Goal: Transaction & Acquisition: Purchase product/service

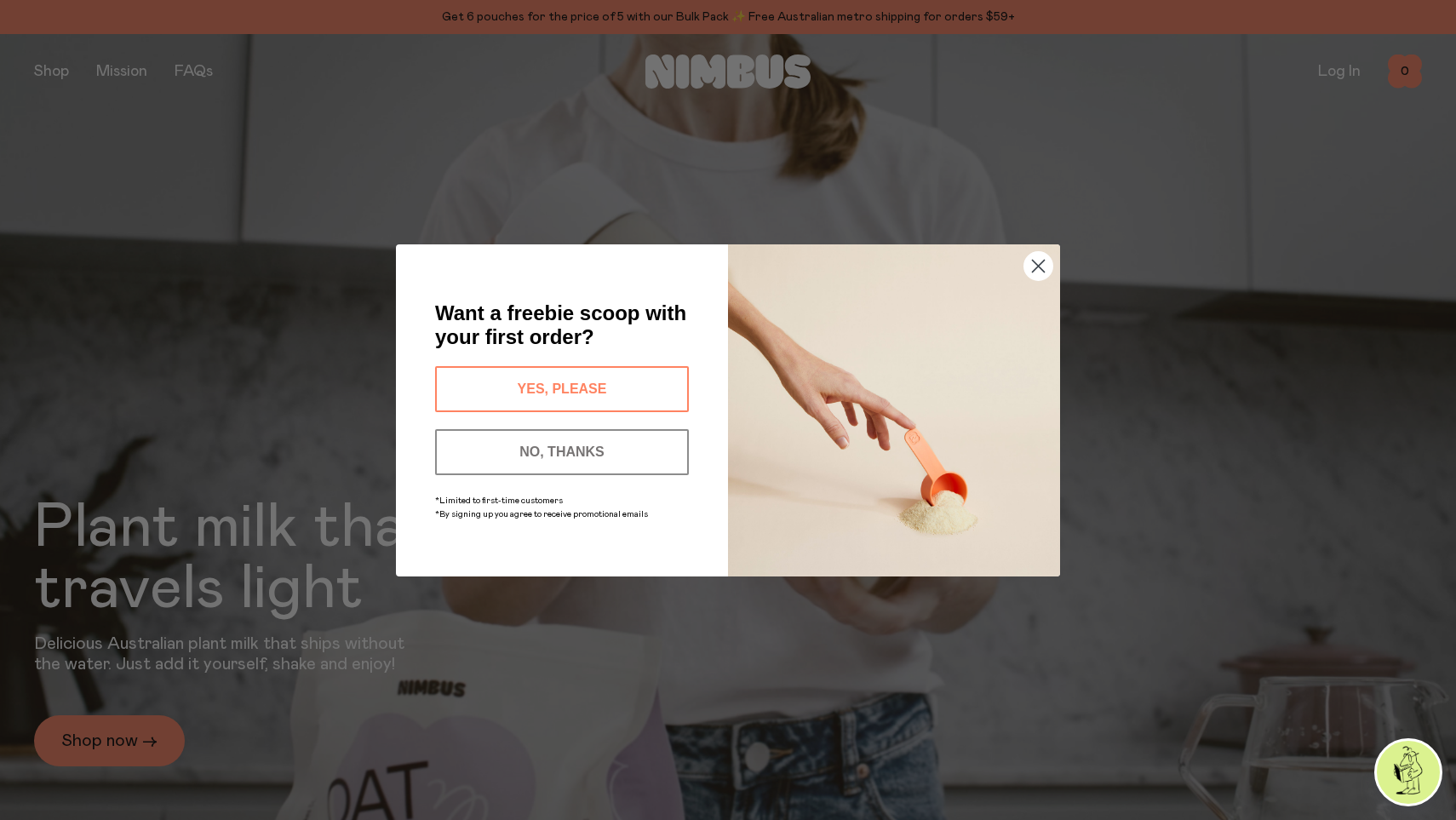
click at [1045, 264] on circle "Close dialog" at bounding box center [1038, 265] width 28 height 28
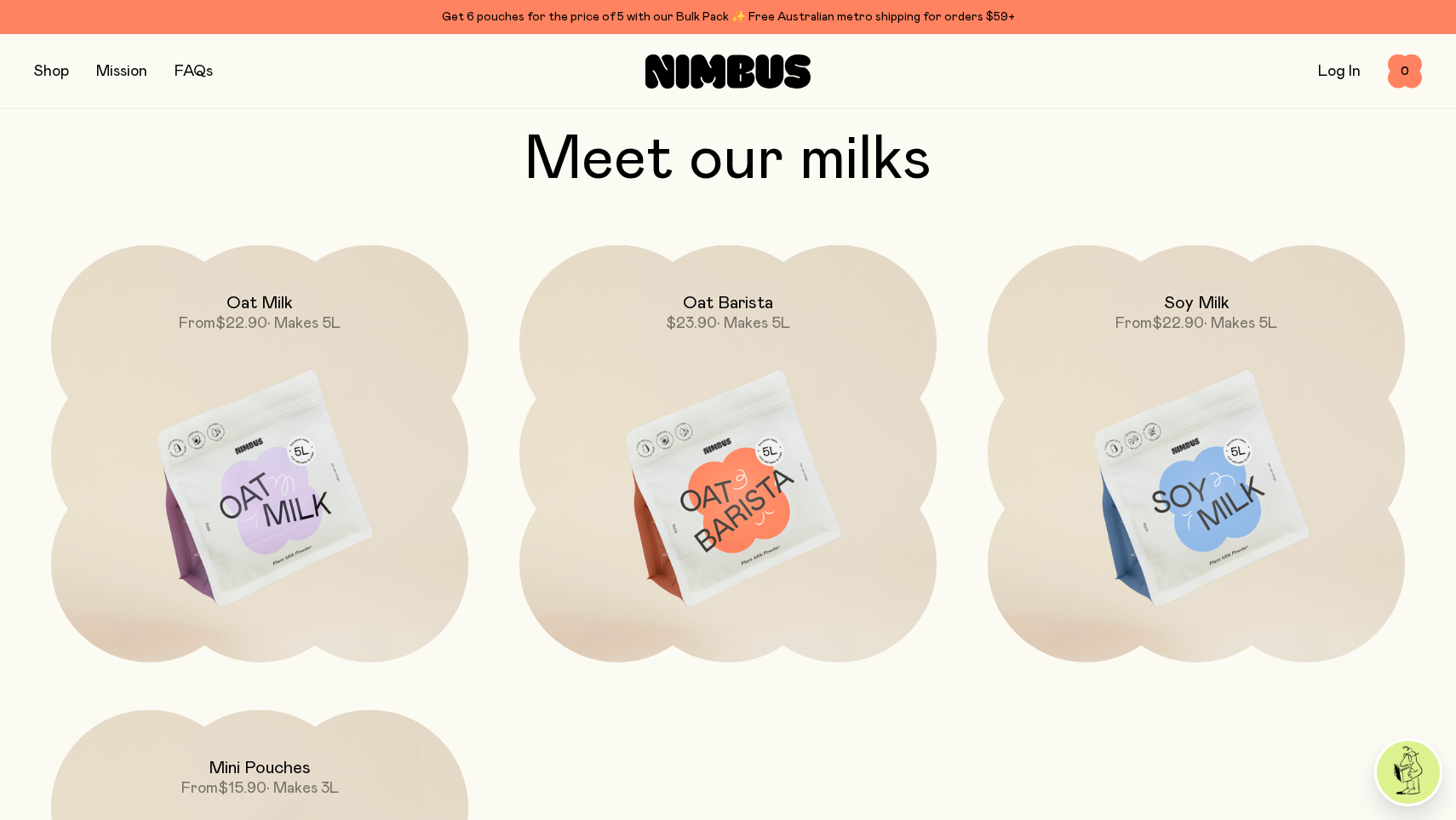
scroll to position [1568, 0]
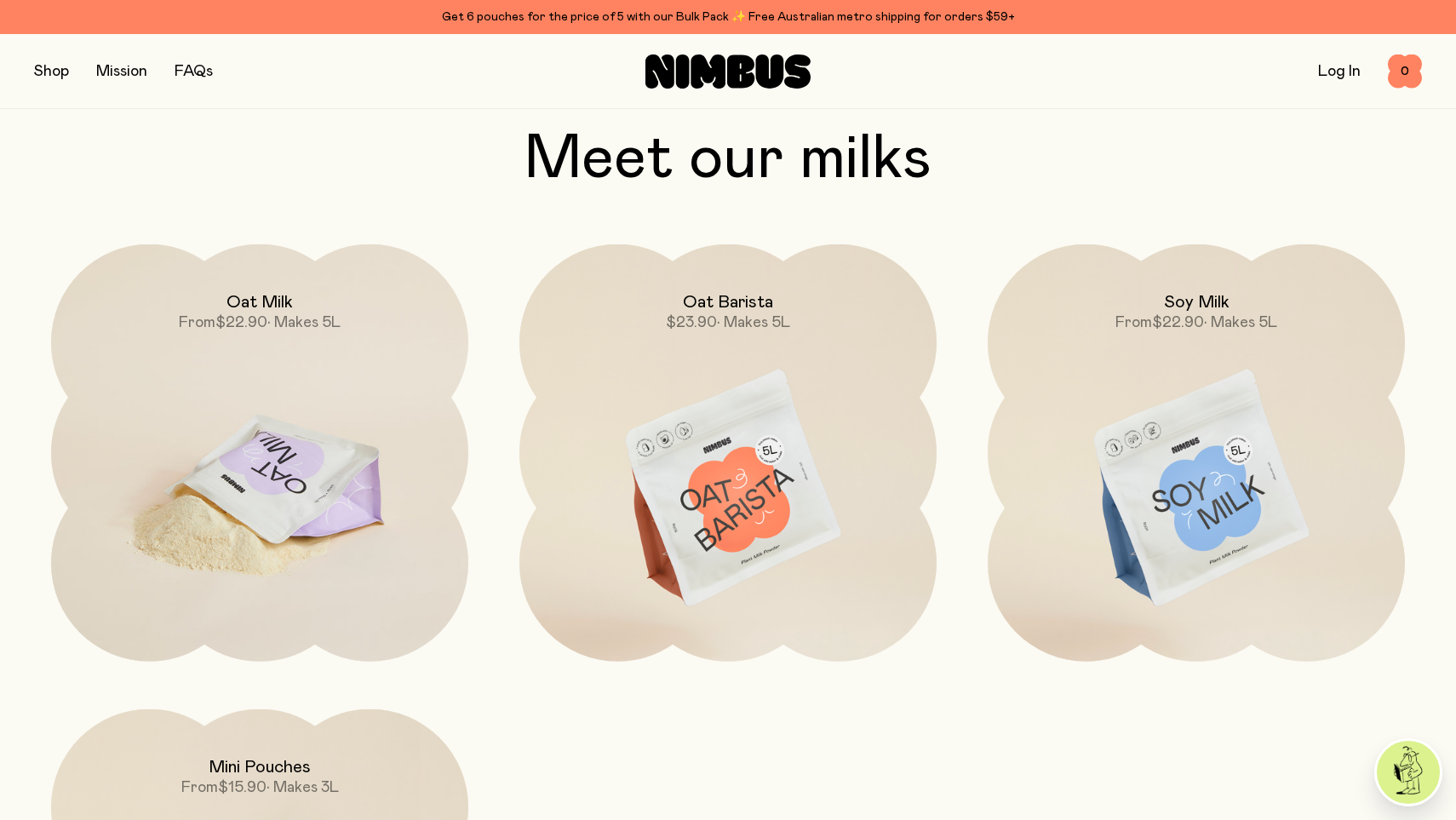
click at [279, 459] on img at bounding box center [259, 490] width 417 height 490
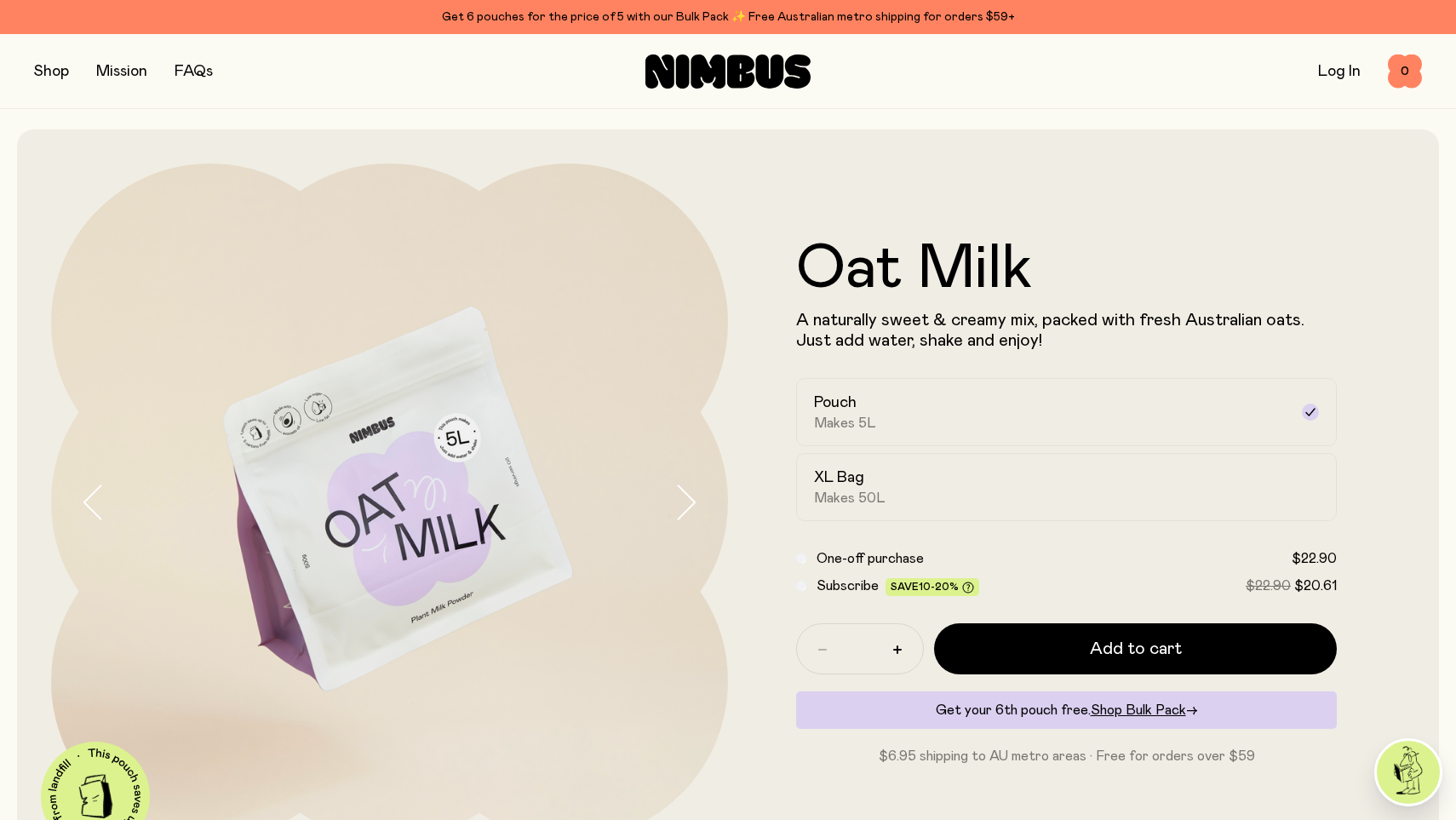
click at [194, 68] on link "FAQs" at bounding box center [193, 72] width 39 height 15
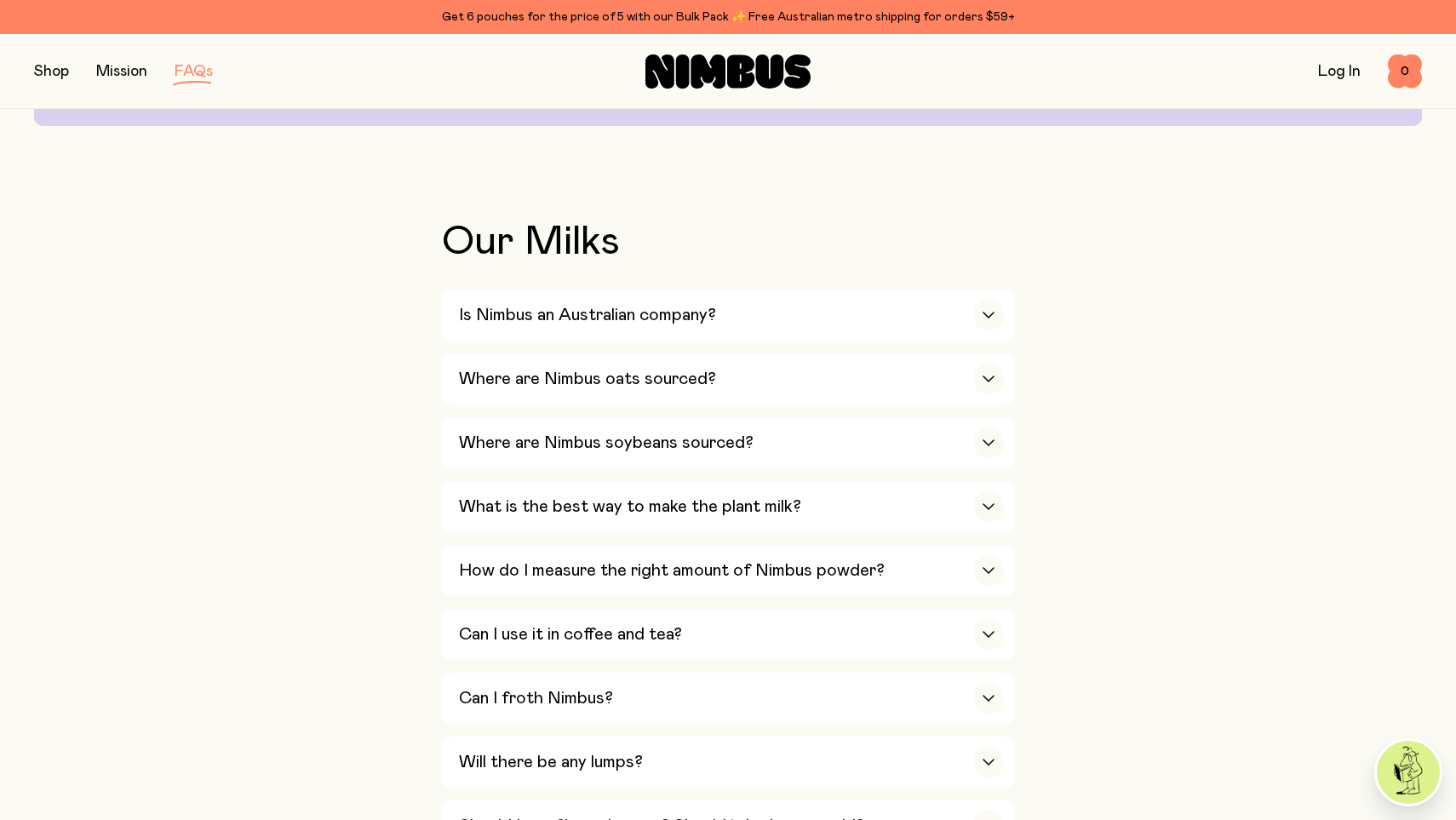
scroll to position [302, 0]
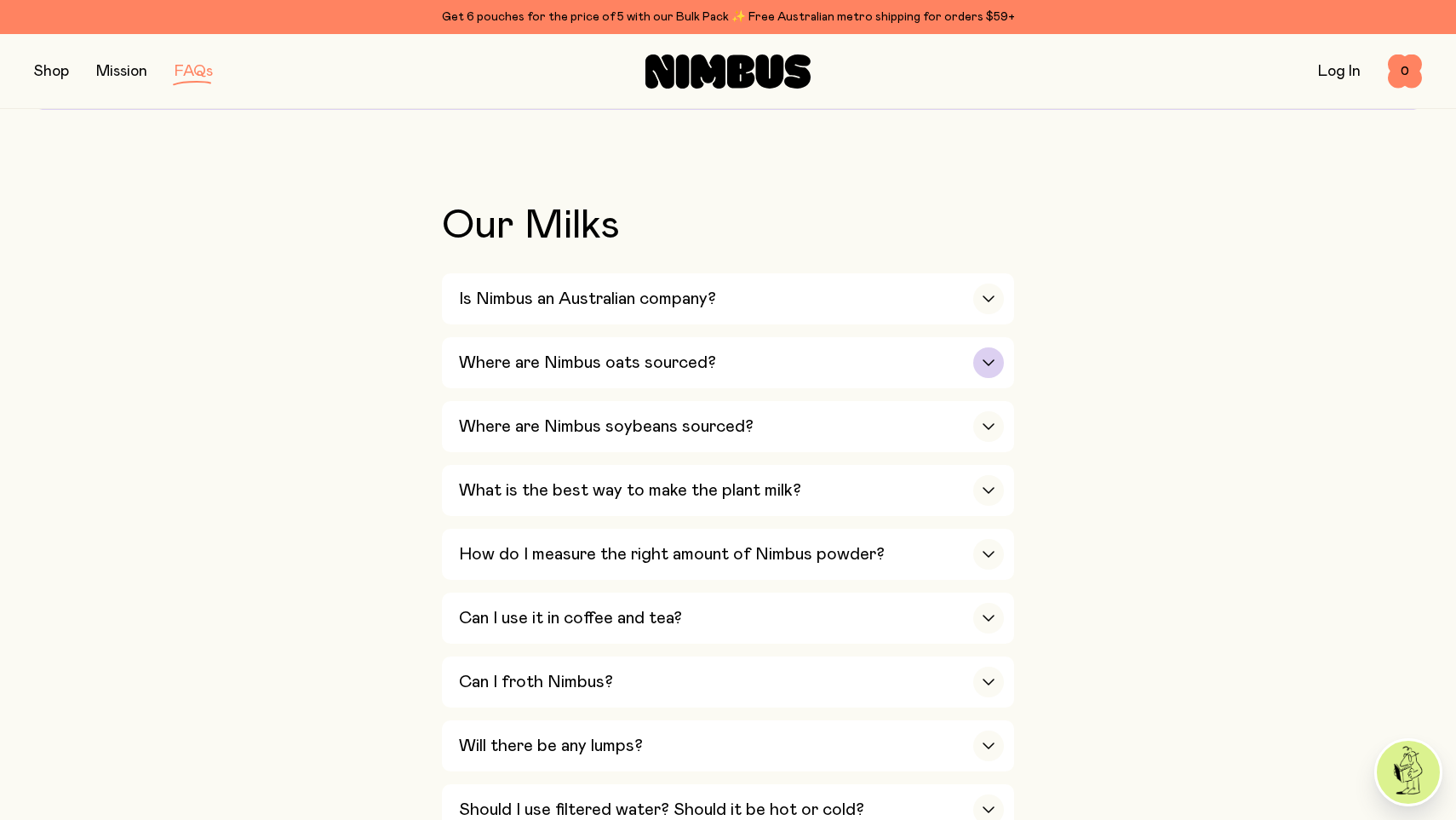
click at [979, 356] on div "button" at bounding box center [988, 362] width 31 height 31
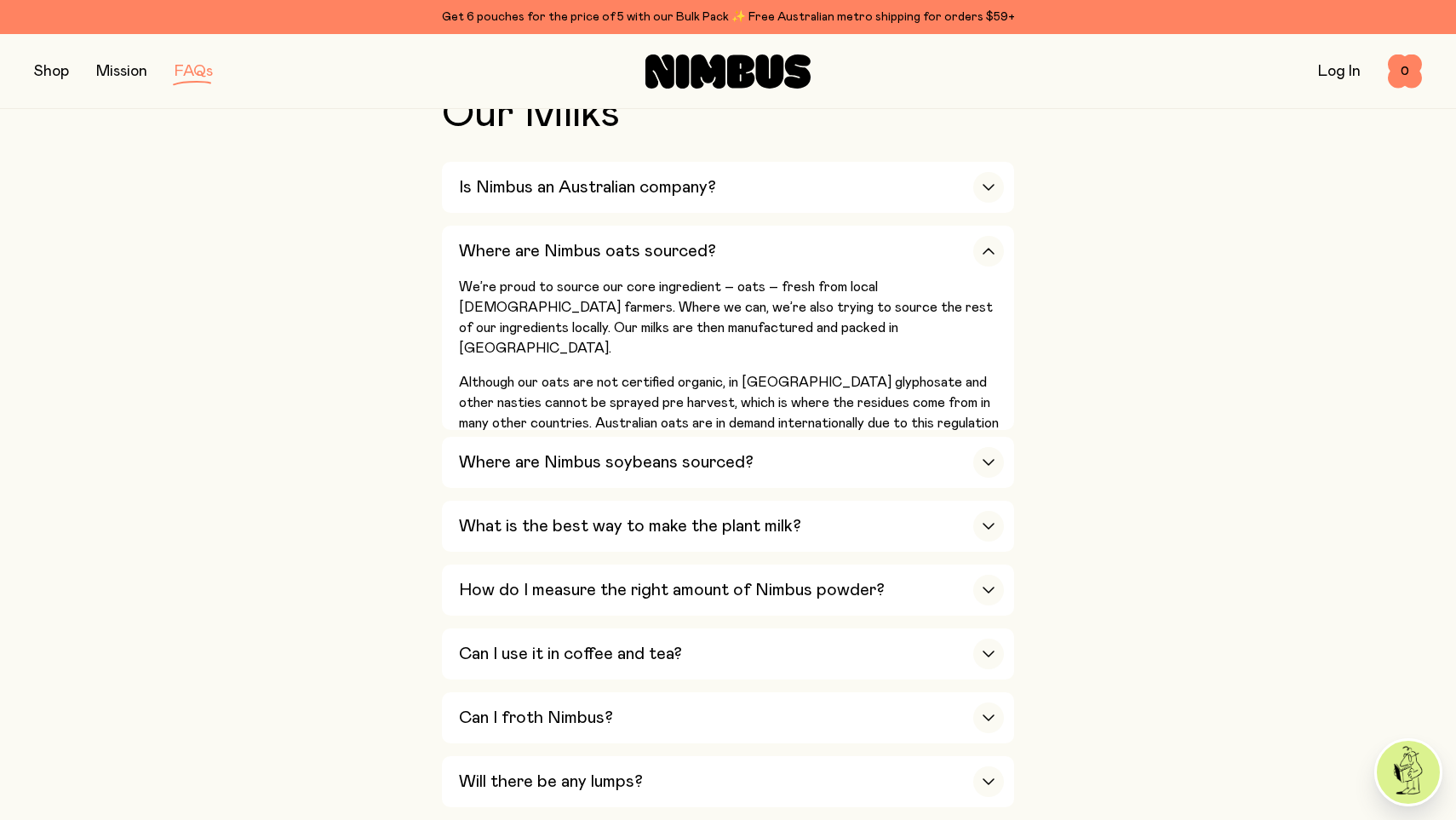
scroll to position [415, 0]
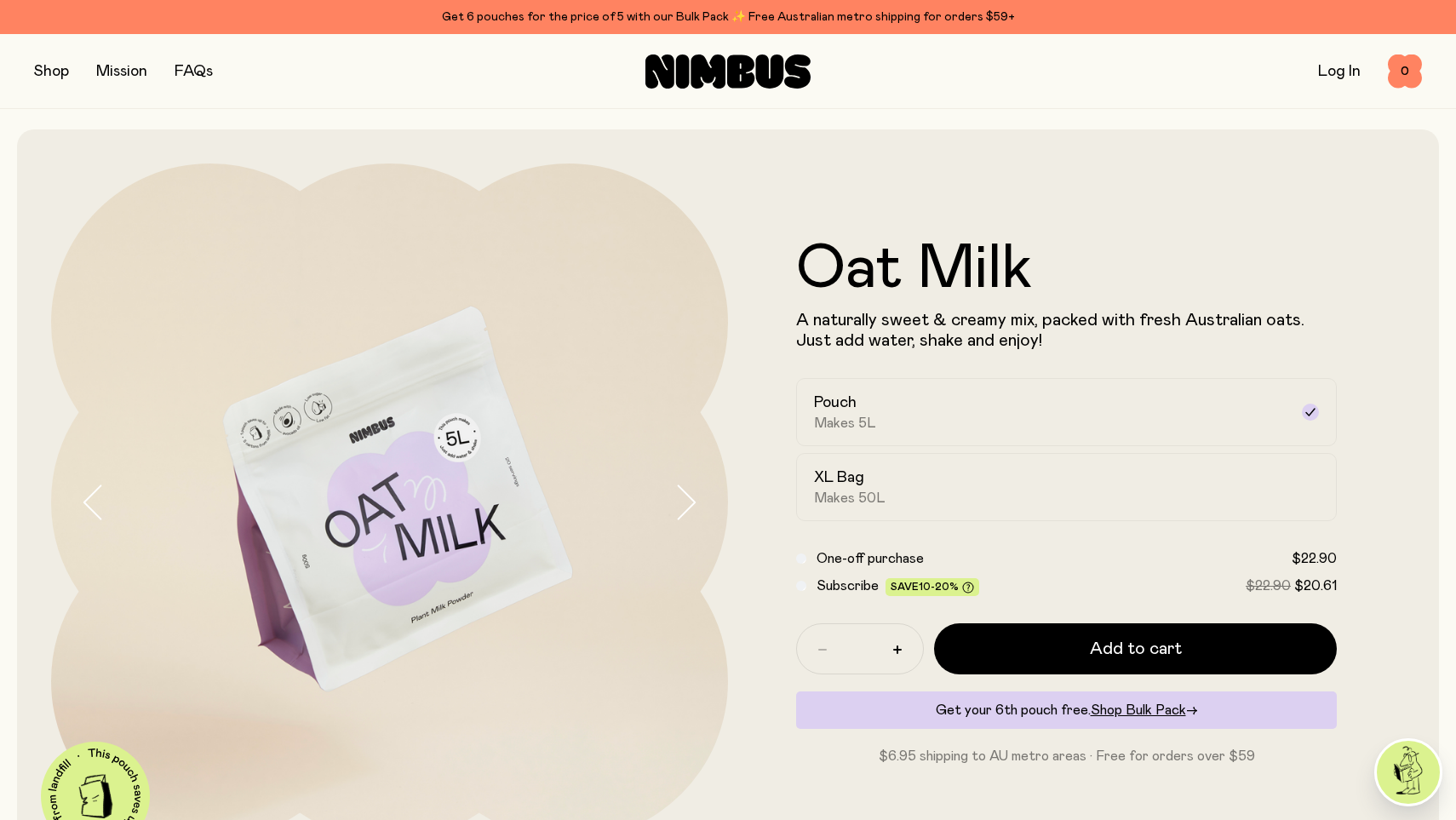
click at [201, 72] on link "FAQs" at bounding box center [193, 72] width 39 height 15
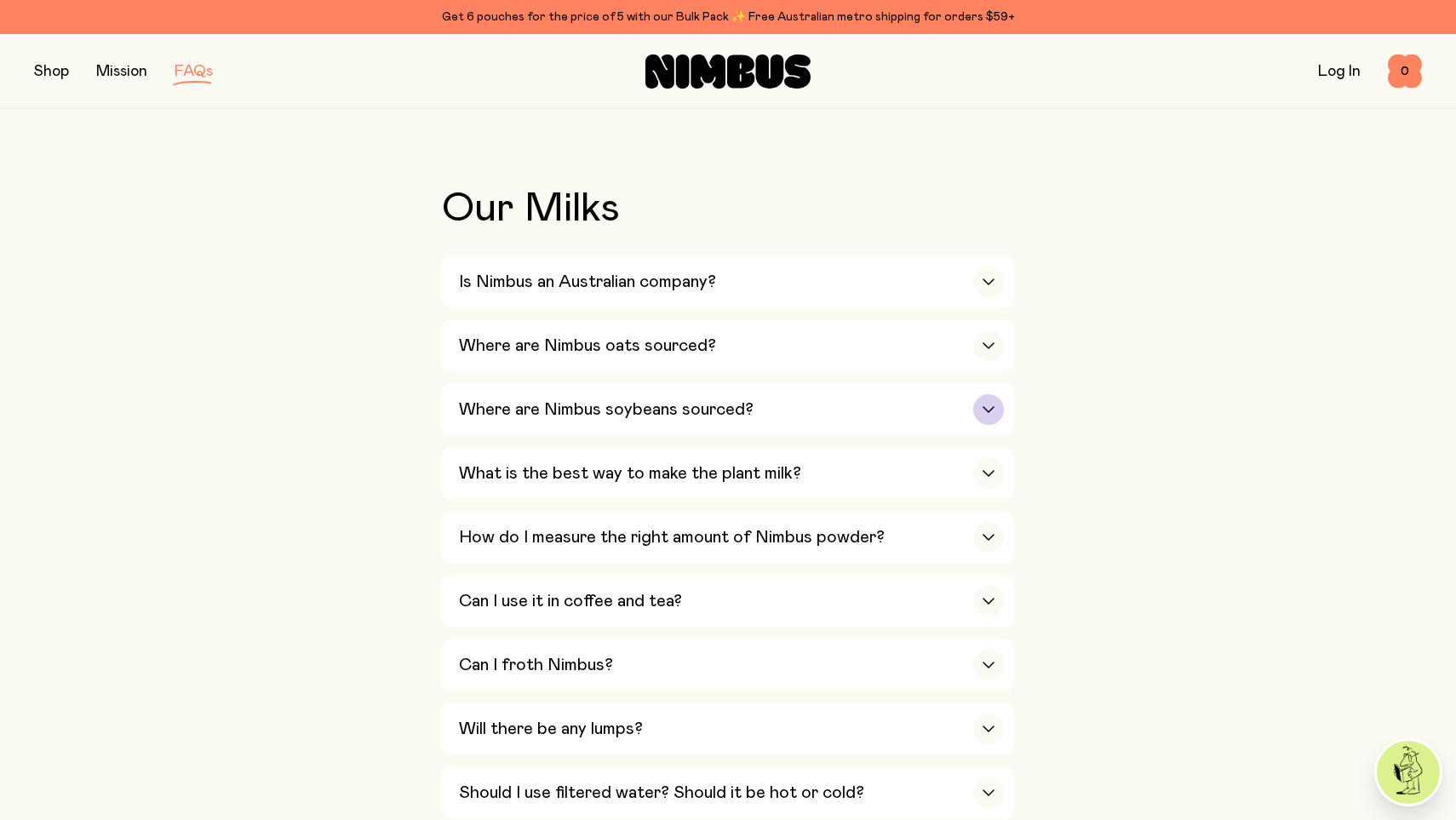
scroll to position [330, 0]
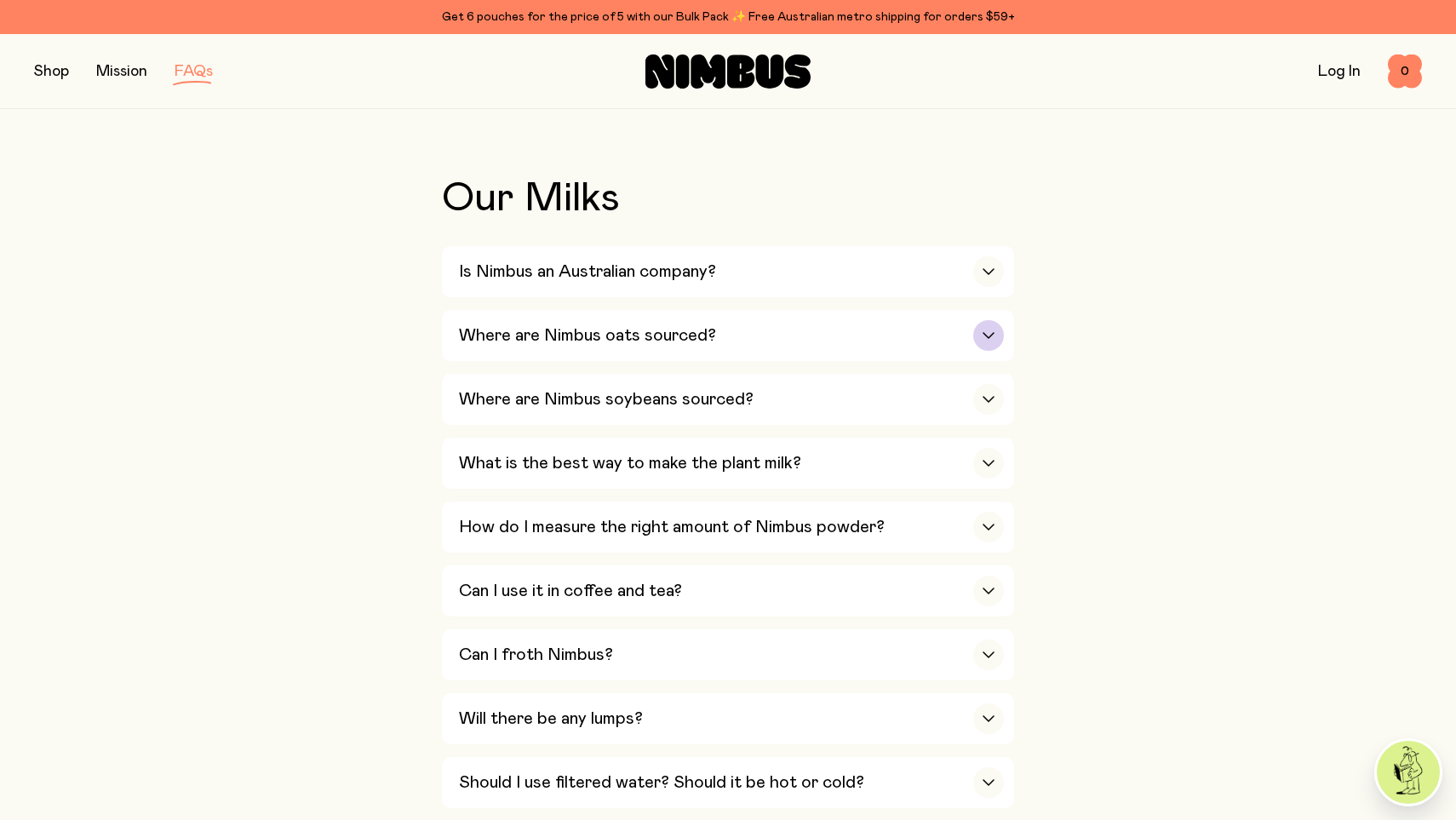
click at [995, 336] on div "button" at bounding box center [988, 335] width 31 height 31
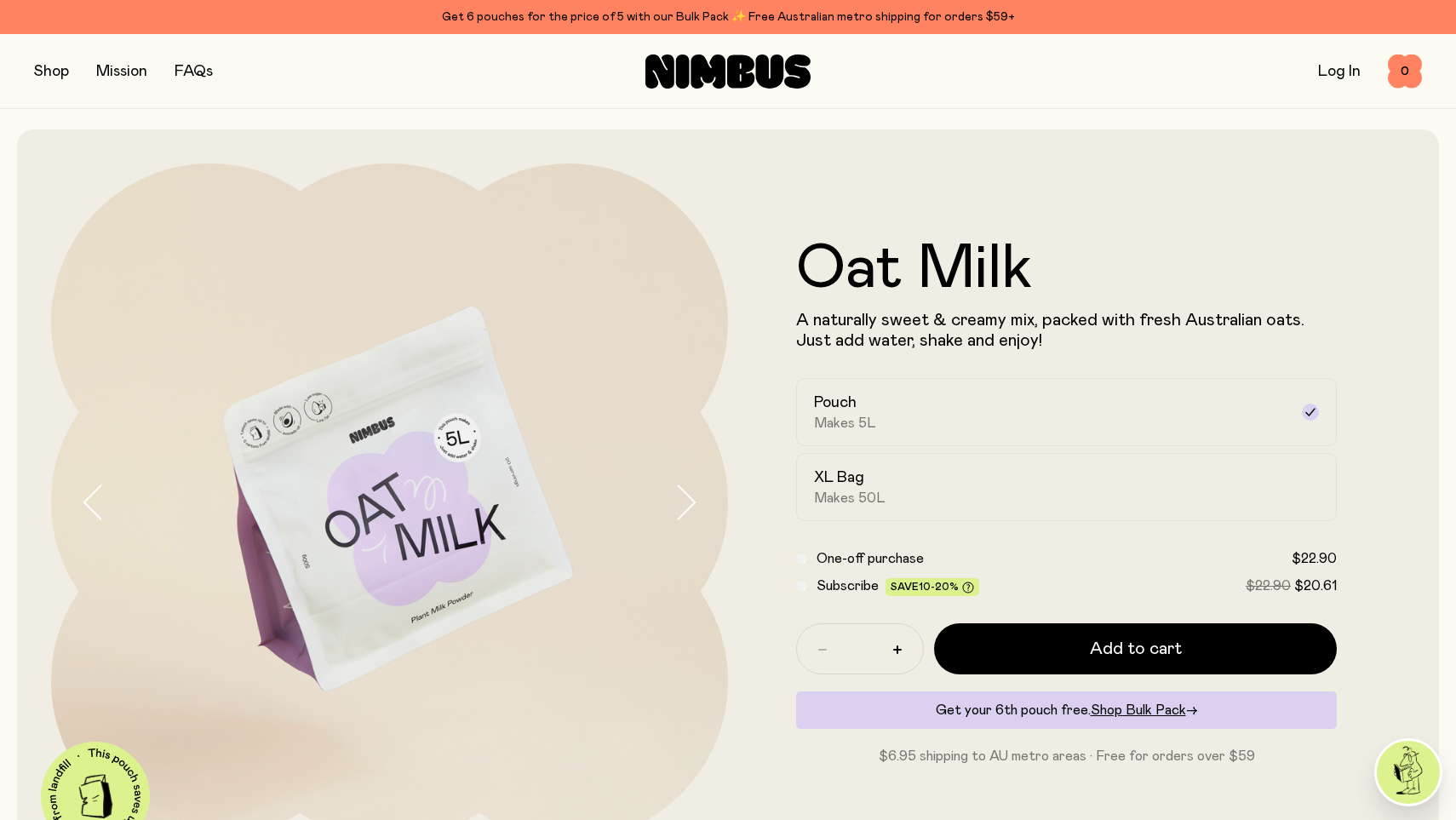
click at [61, 71] on button "button" at bounding box center [51, 71] width 35 height 24
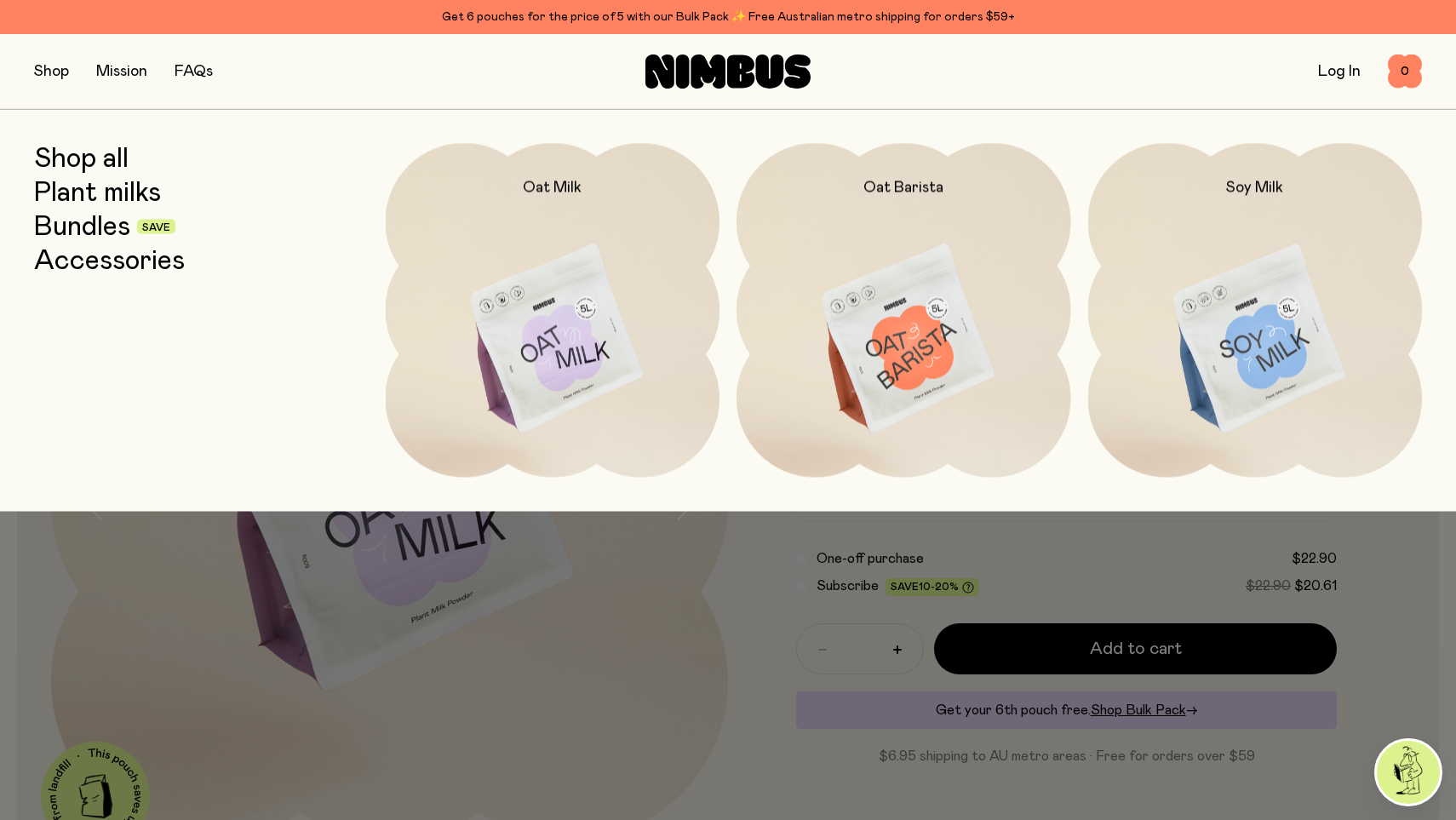
click at [99, 155] on link "Shop all" at bounding box center [81, 158] width 94 height 31
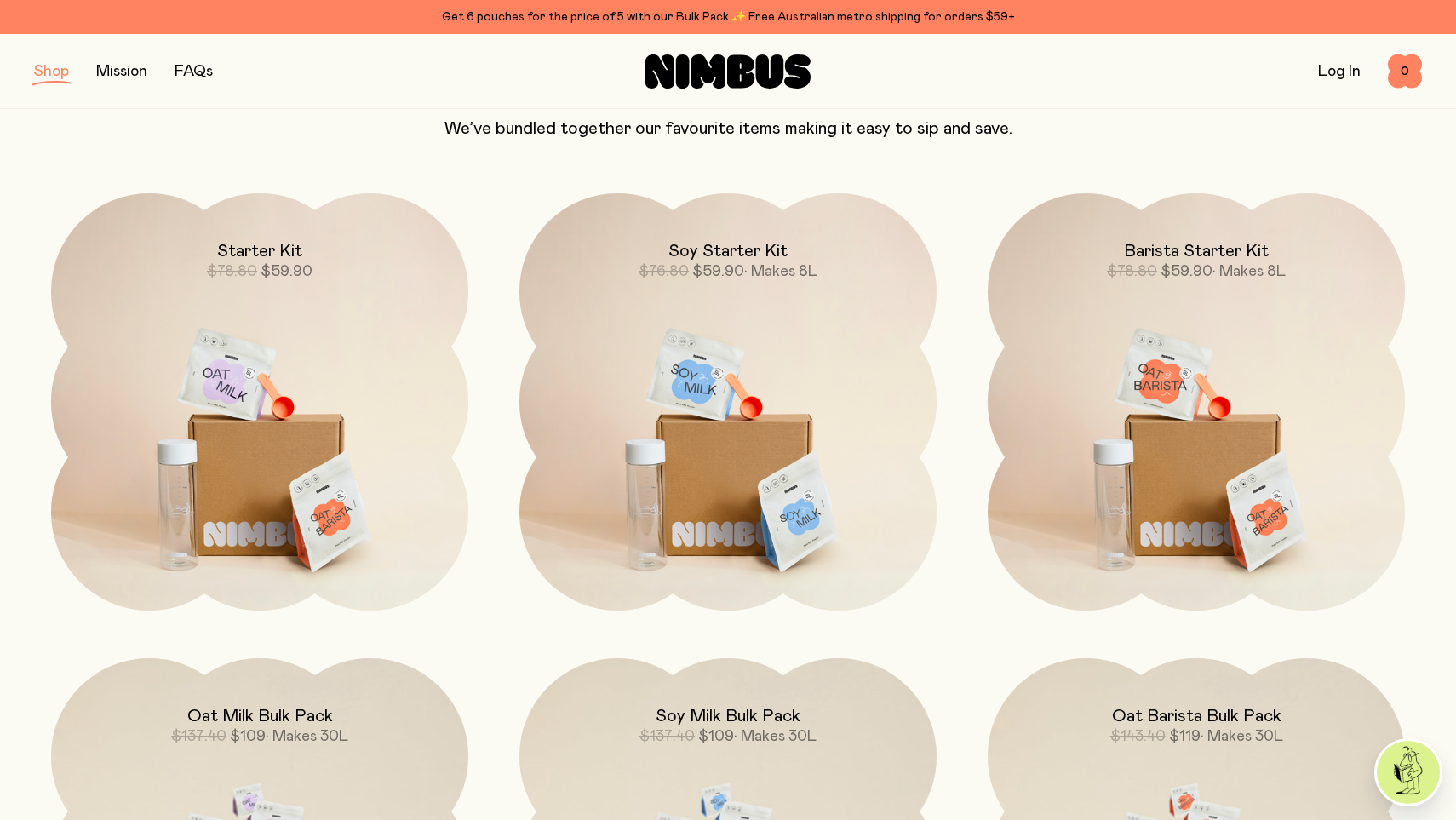
scroll to position [1307, 0]
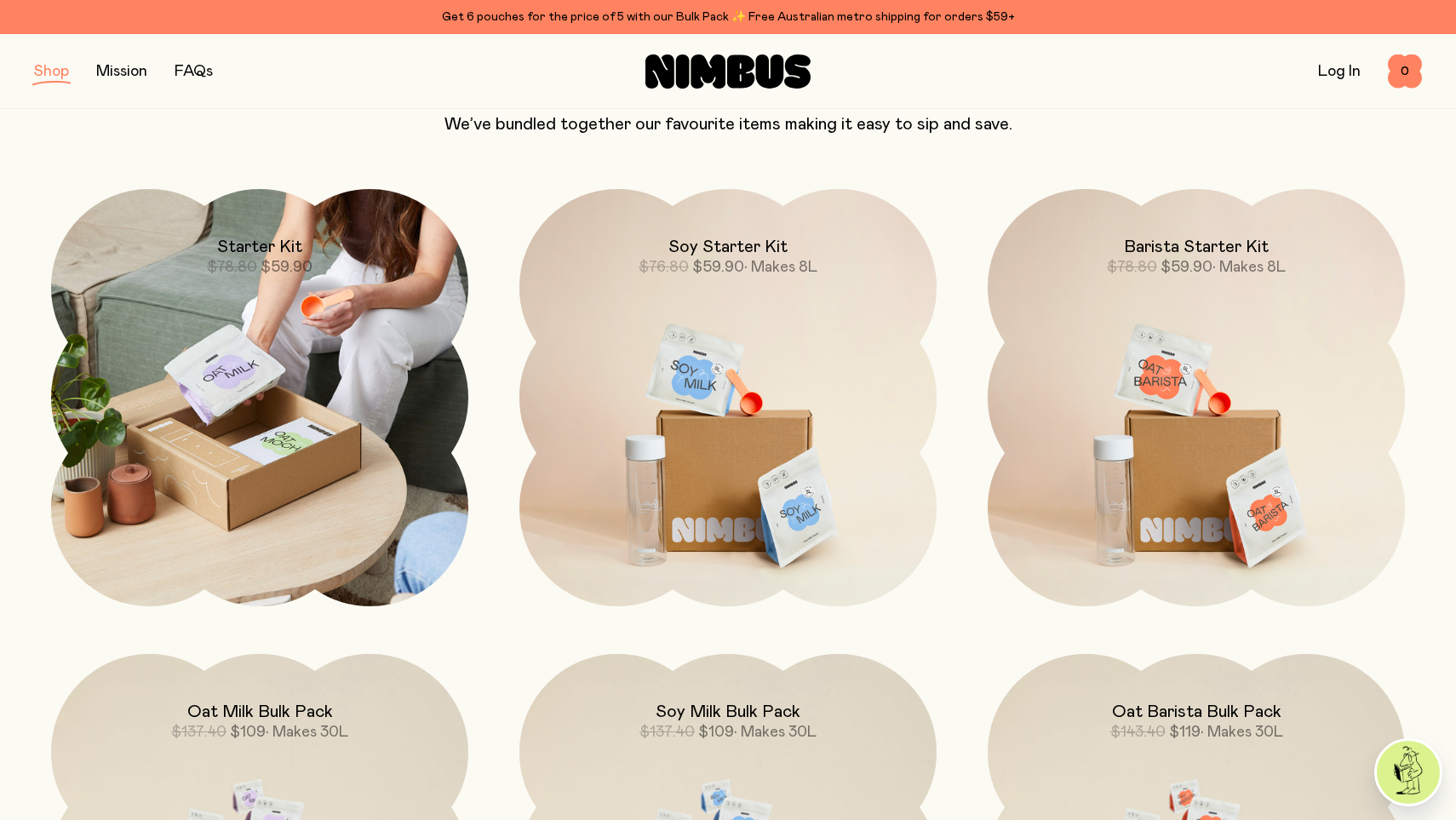
click at [305, 422] on img at bounding box center [259, 397] width 417 height 417
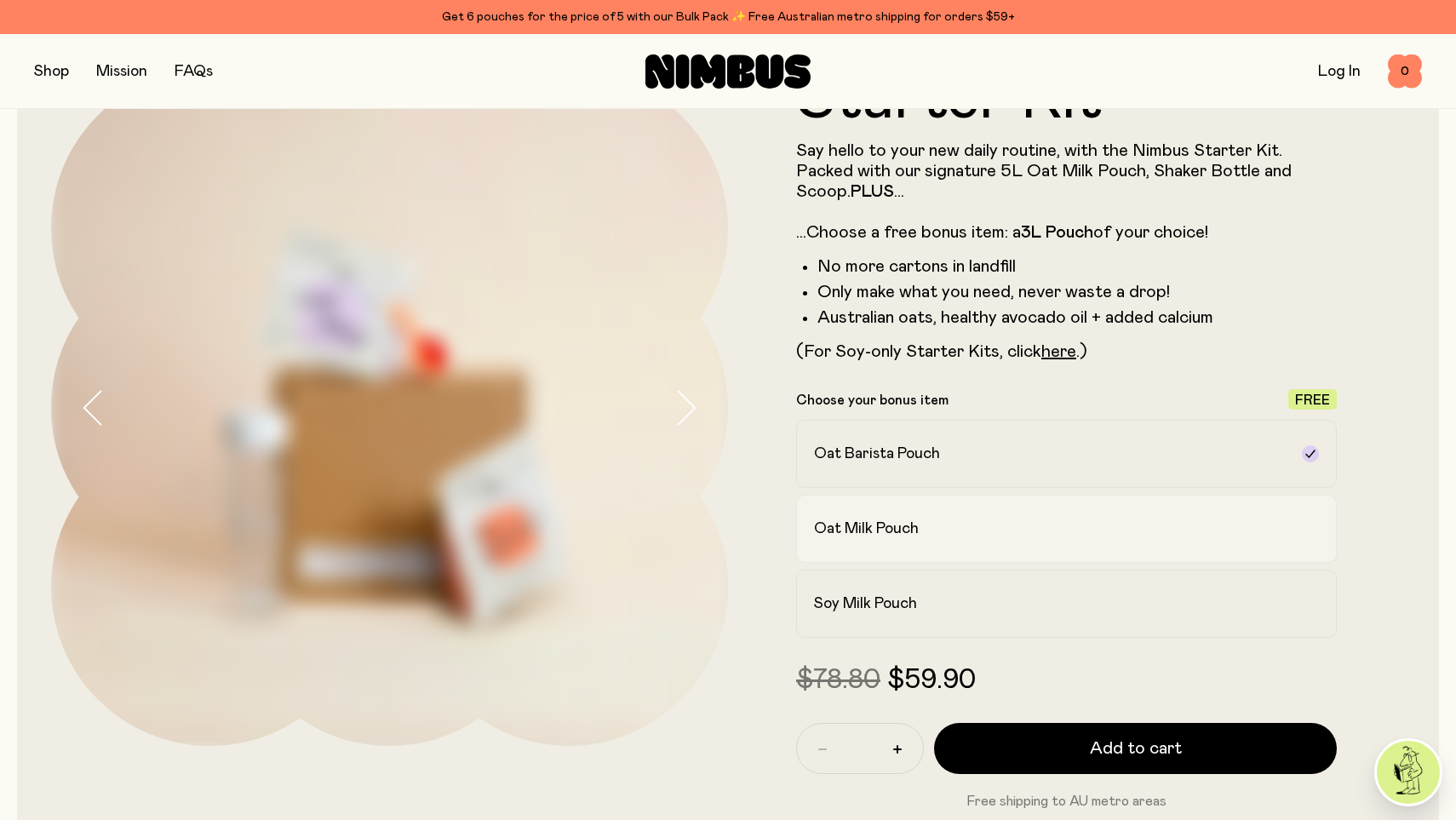
scroll to position [112, 0]
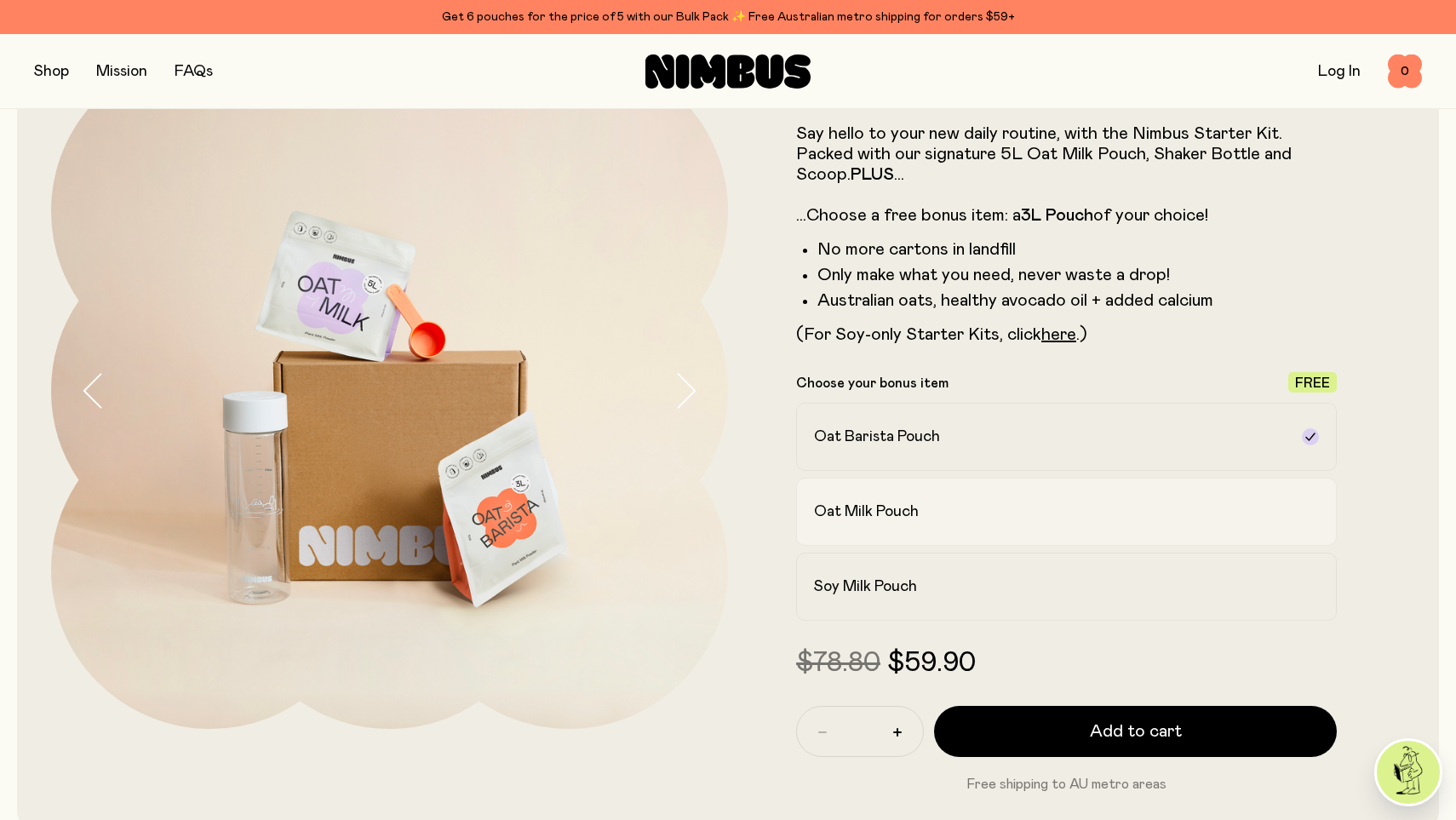
click at [929, 526] on label "Oat Milk Pouch" at bounding box center [1066, 512] width 541 height 68
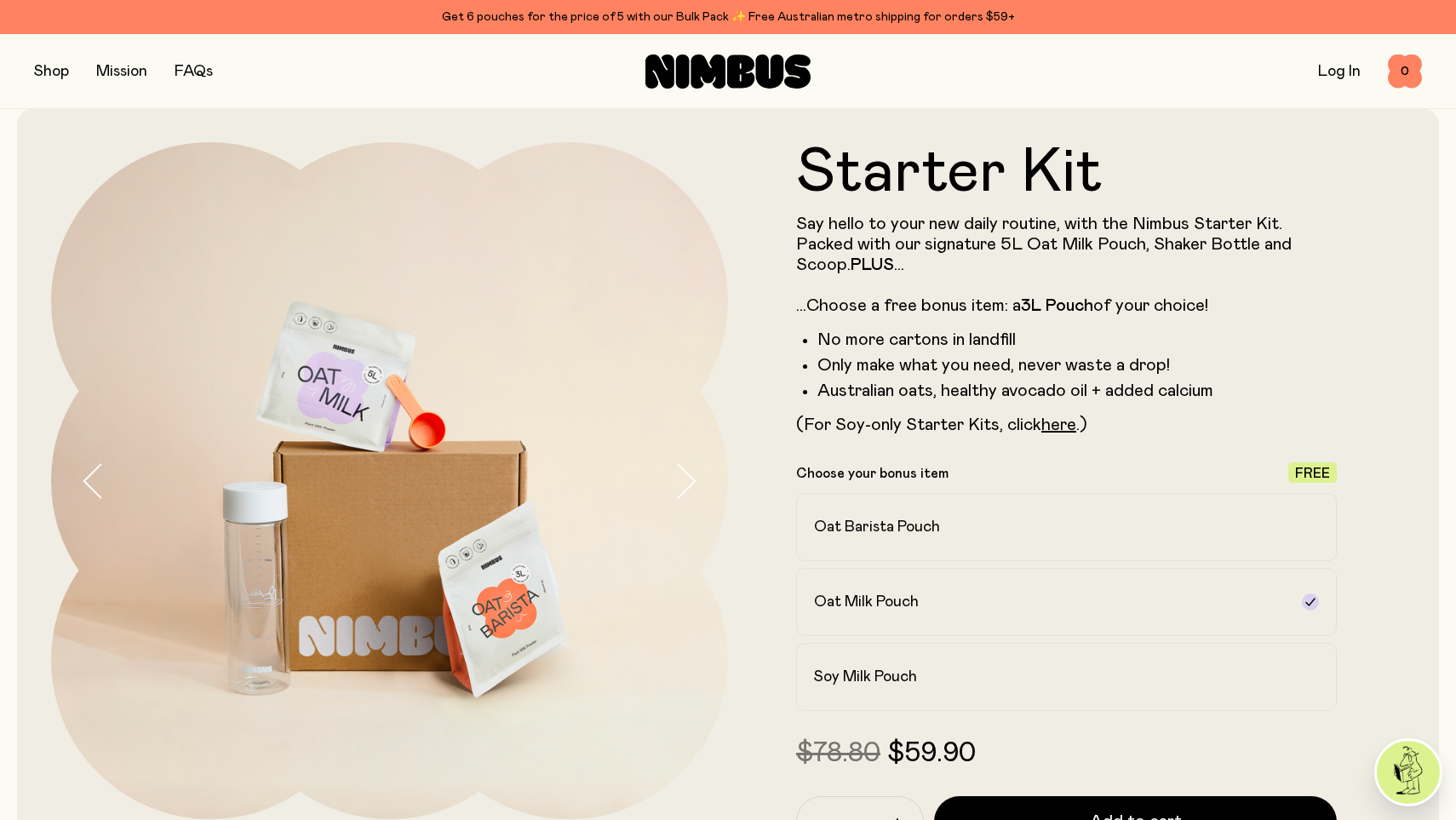
scroll to position [23, 0]
click at [935, 516] on h2 "Oat Barista Pouch" at bounding box center [877, 526] width 126 height 21
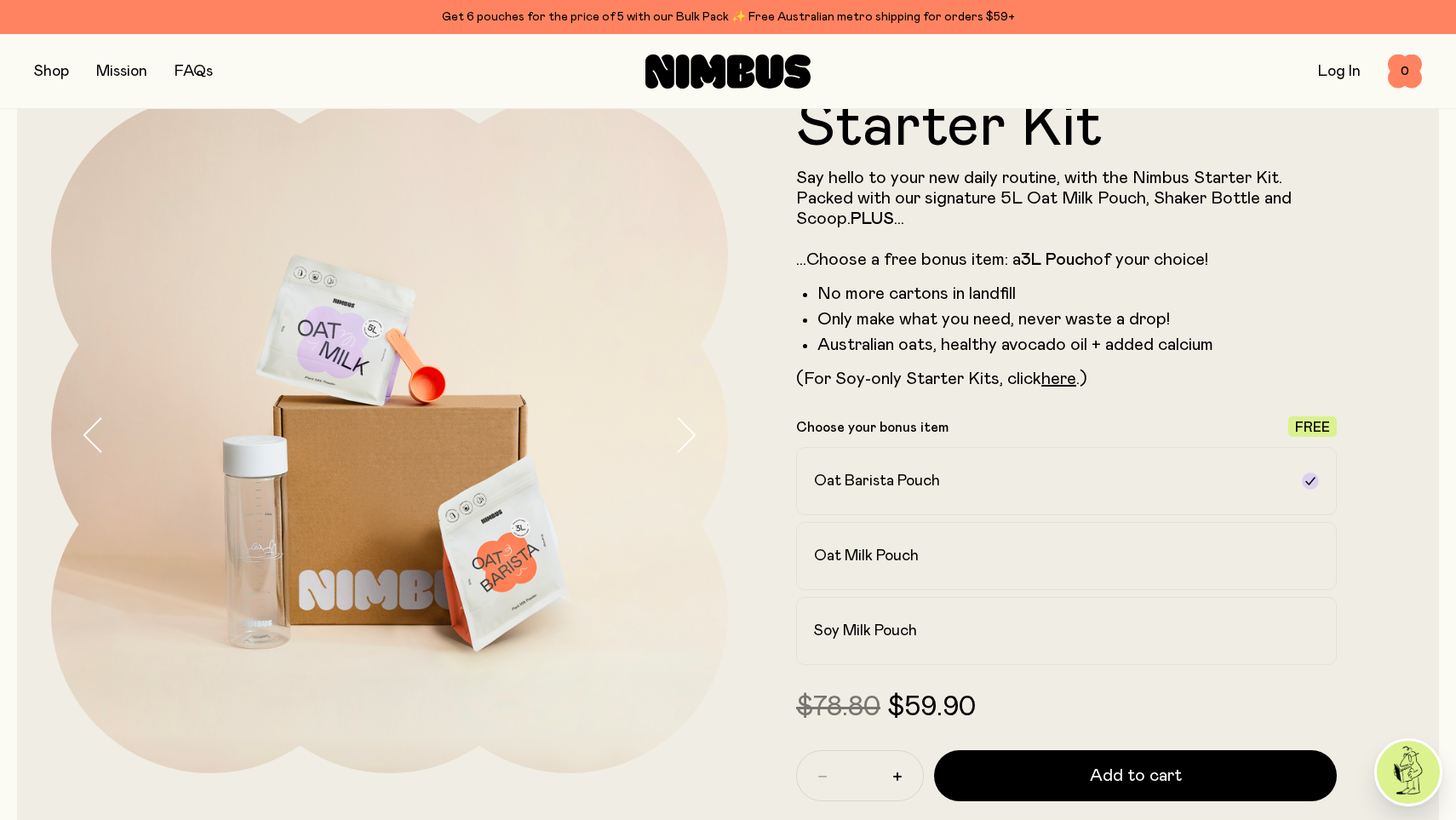
scroll to position [73, 0]
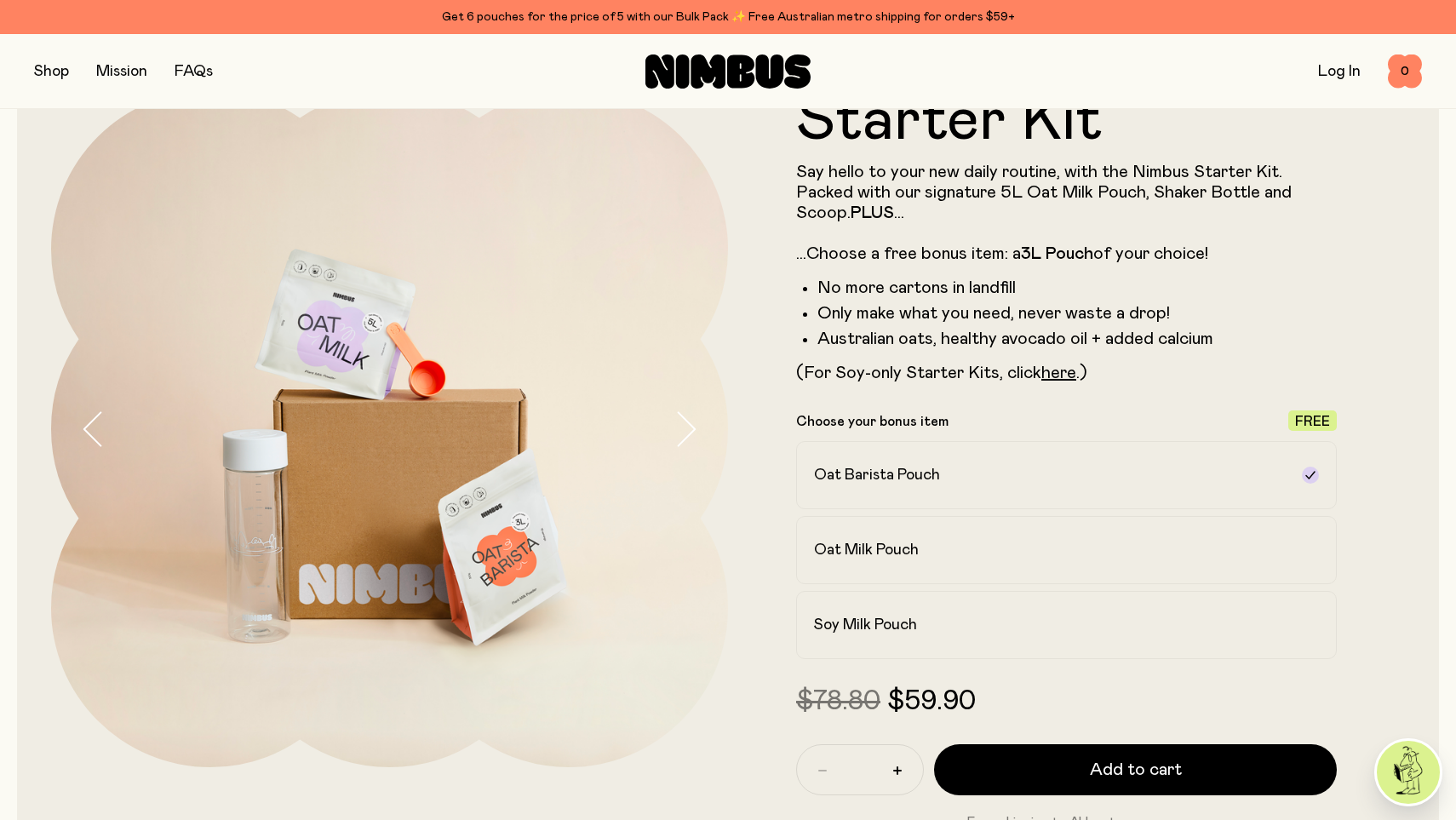
click at [51, 68] on button "button" at bounding box center [51, 71] width 35 height 24
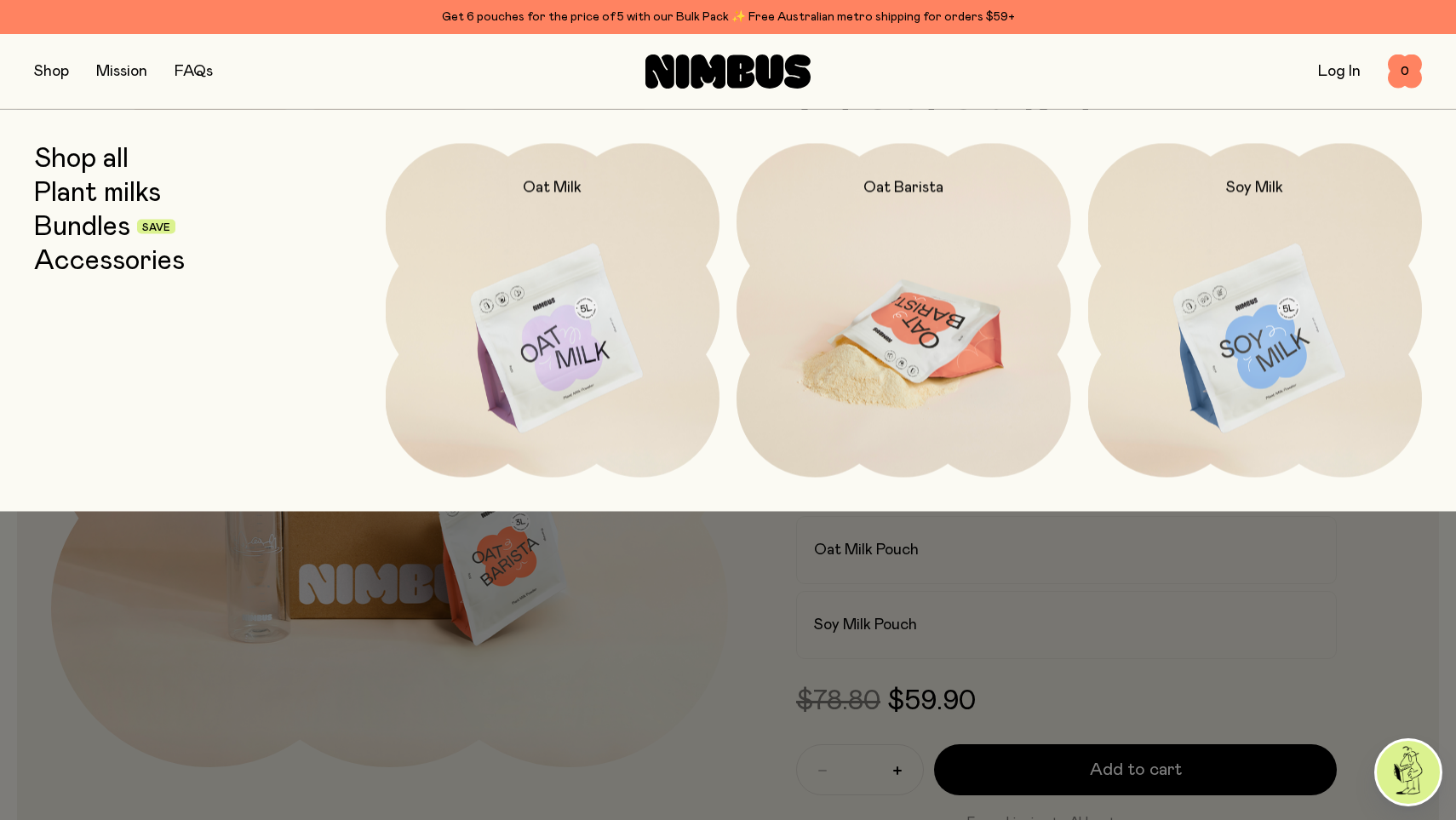
click at [926, 304] on img at bounding box center [904, 339] width 335 height 393
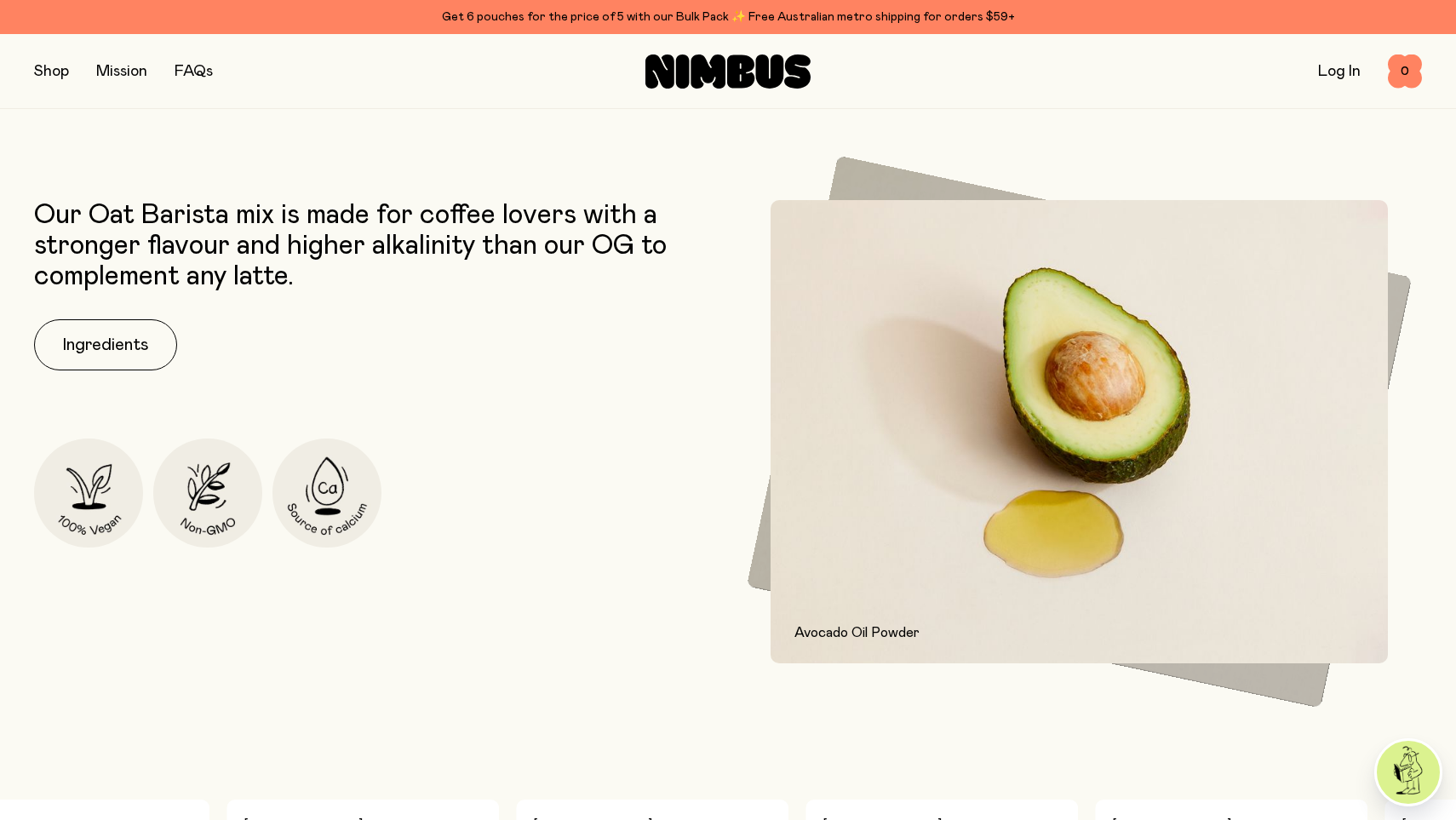
scroll to position [771, 0]
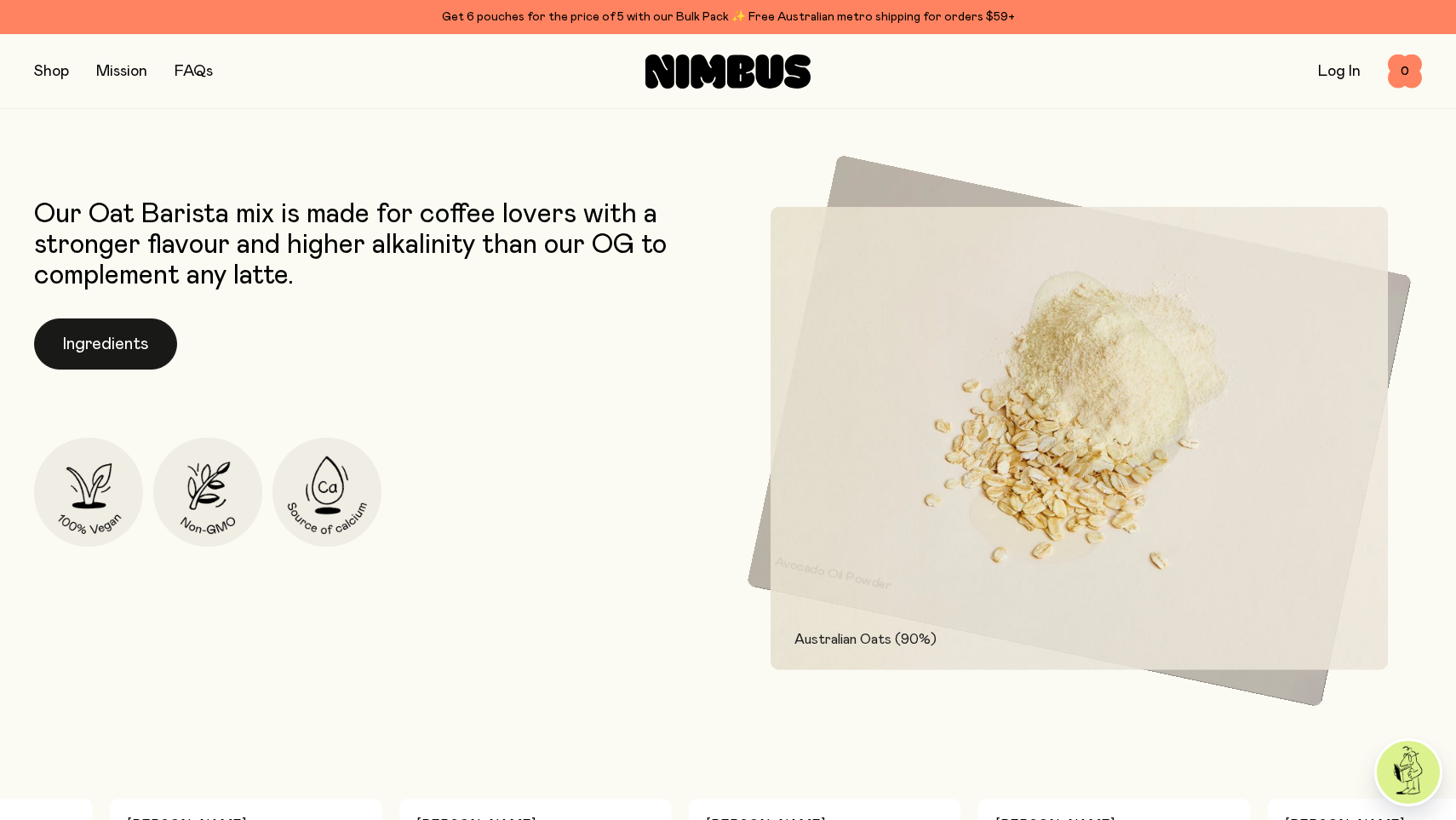
click at [99, 345] on button "Ingredients" at bounding box center [105, 344] width 143 height 51
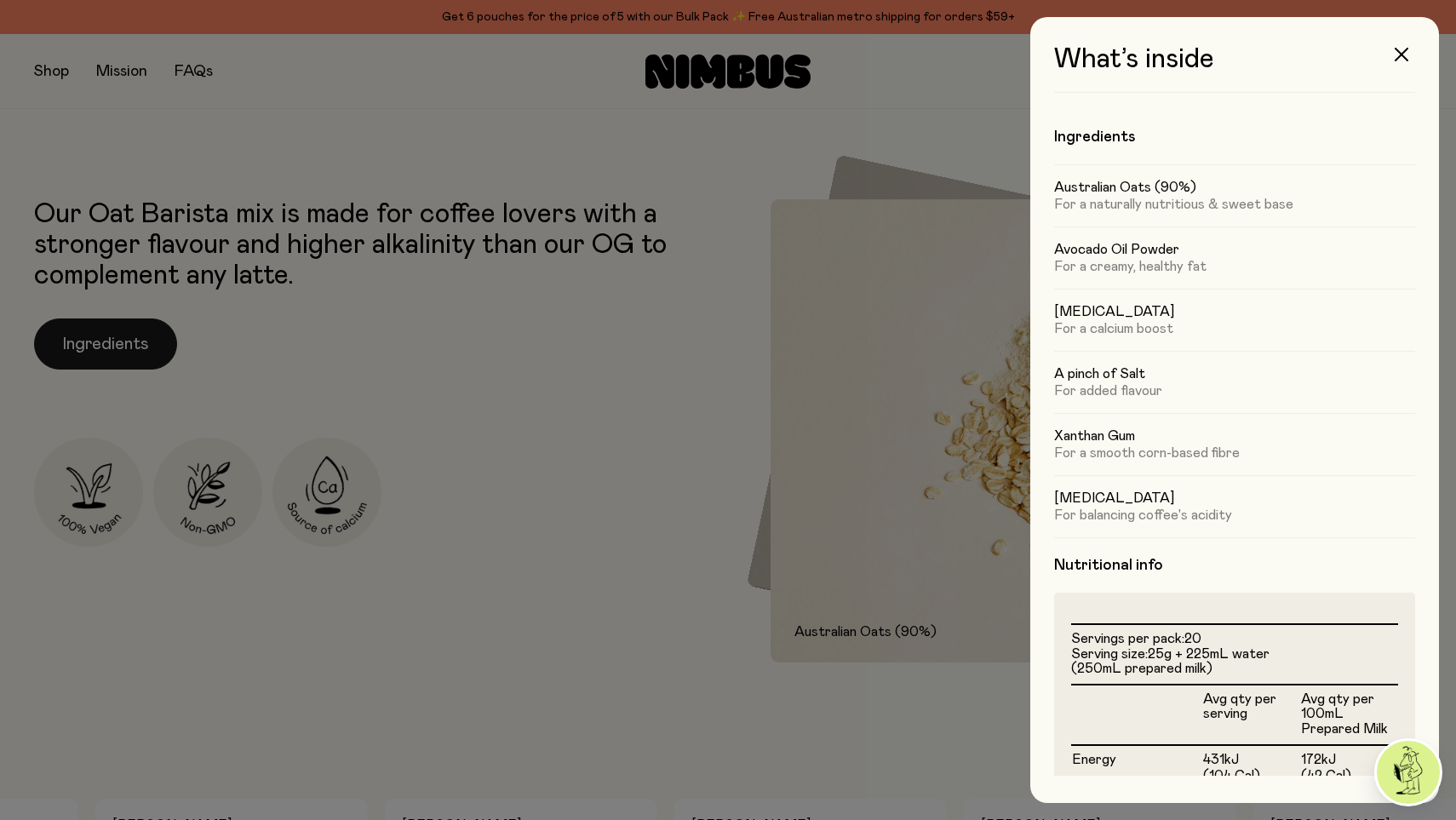
scroll to position [0, 0]
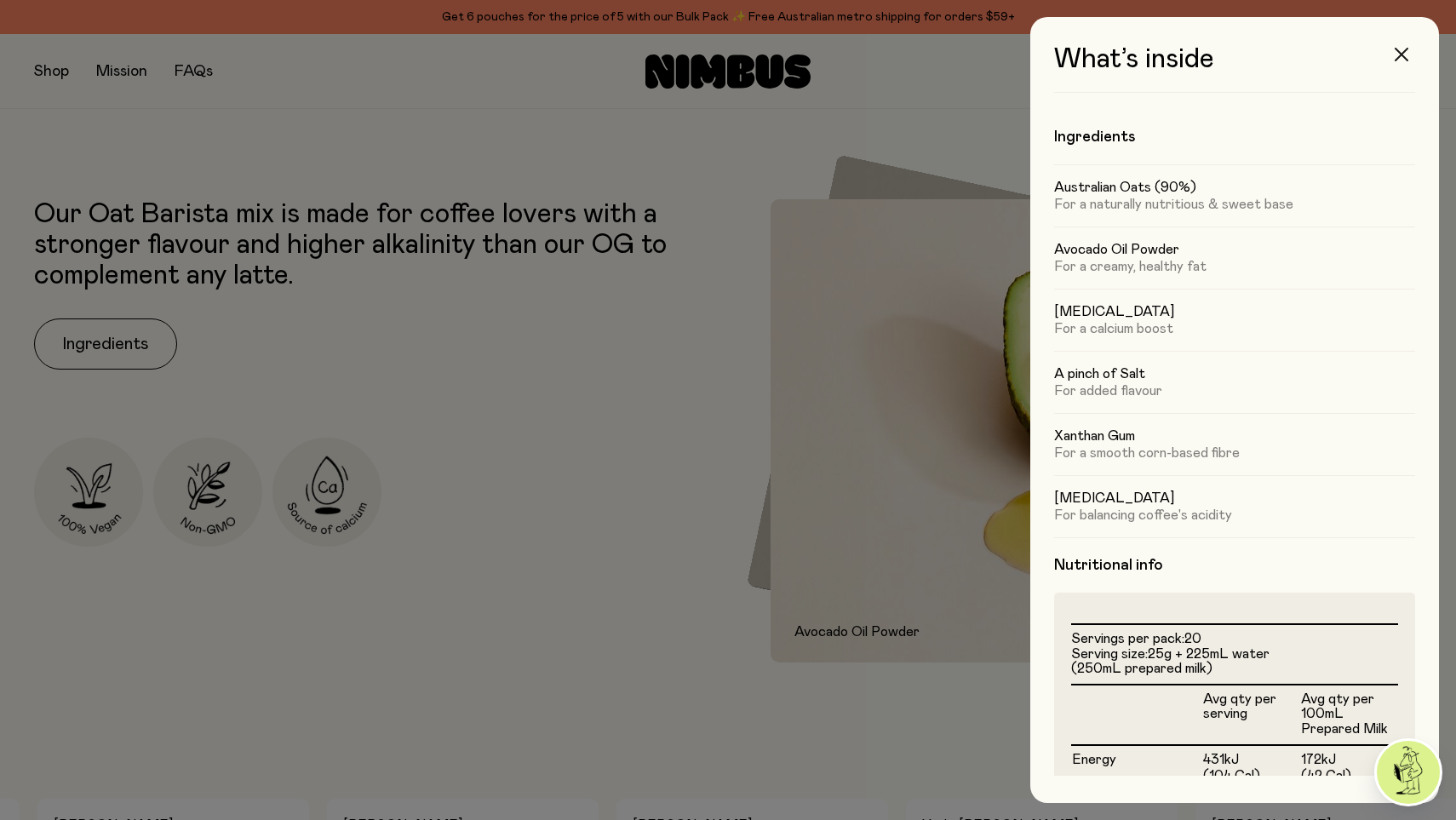
click at [1406, 57] on icon "button" at bounding box center [1401, 55] width 13 height 13
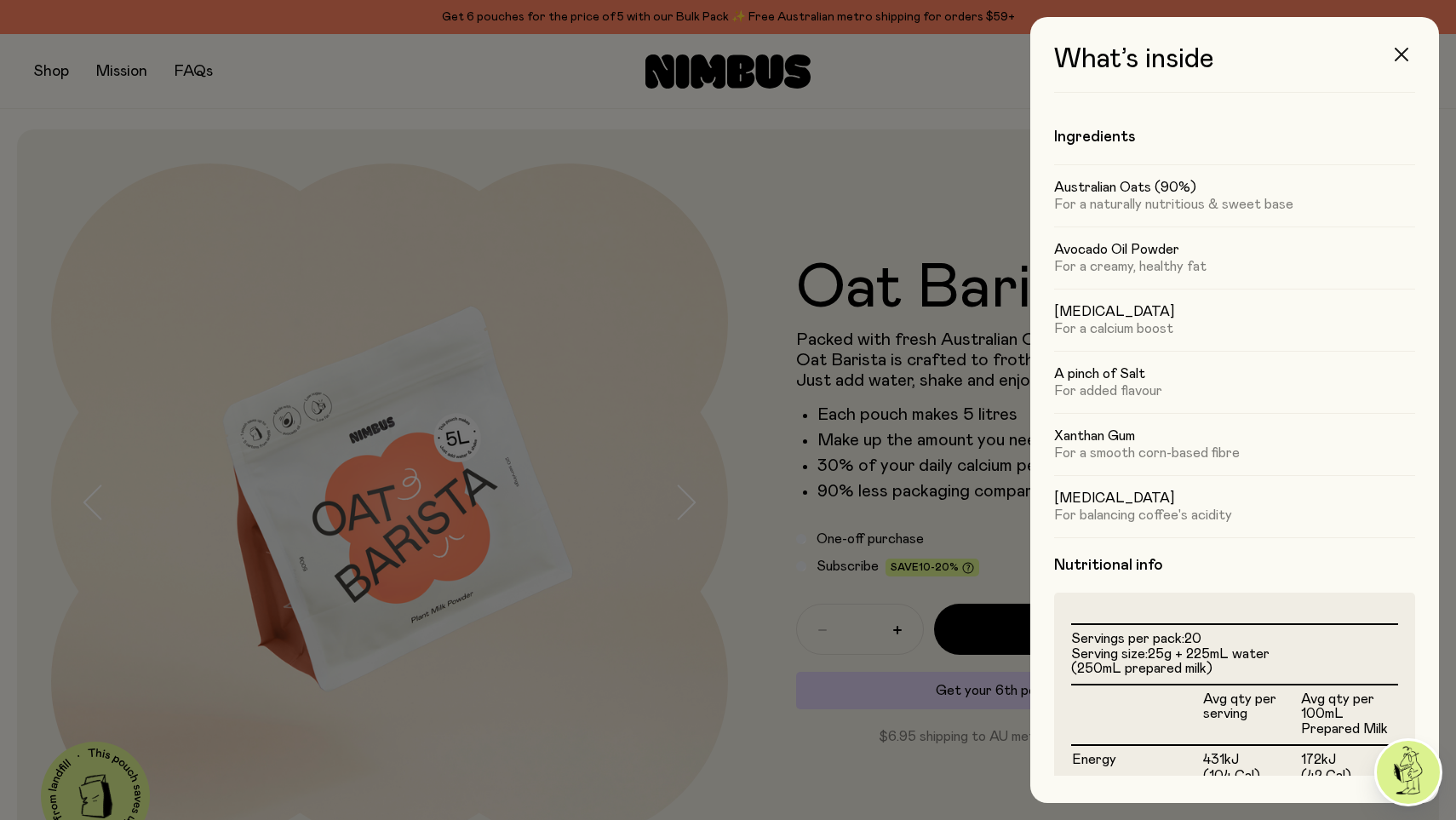
scroll to position [771, 0]
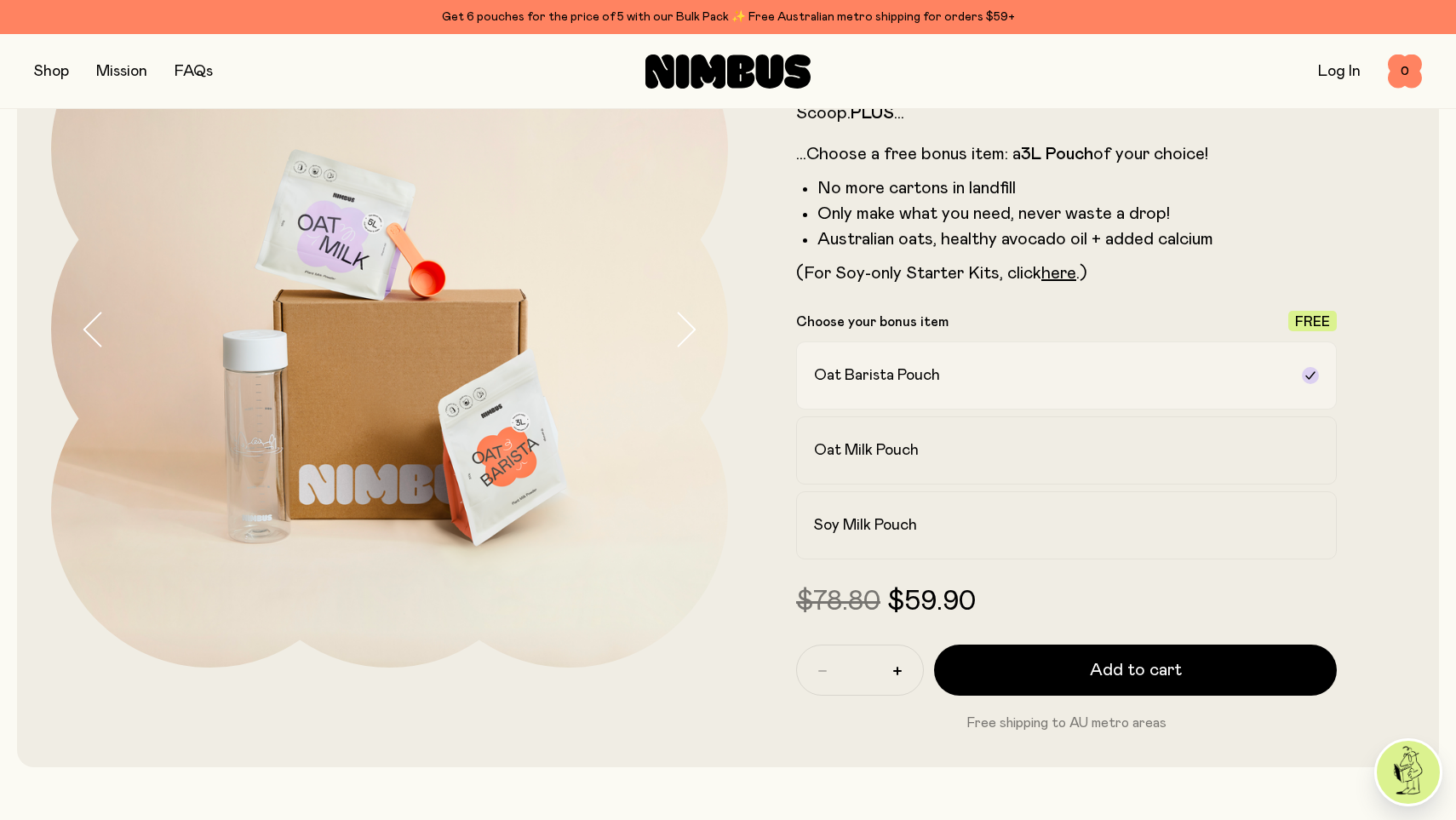
scroll to position [175, 0]
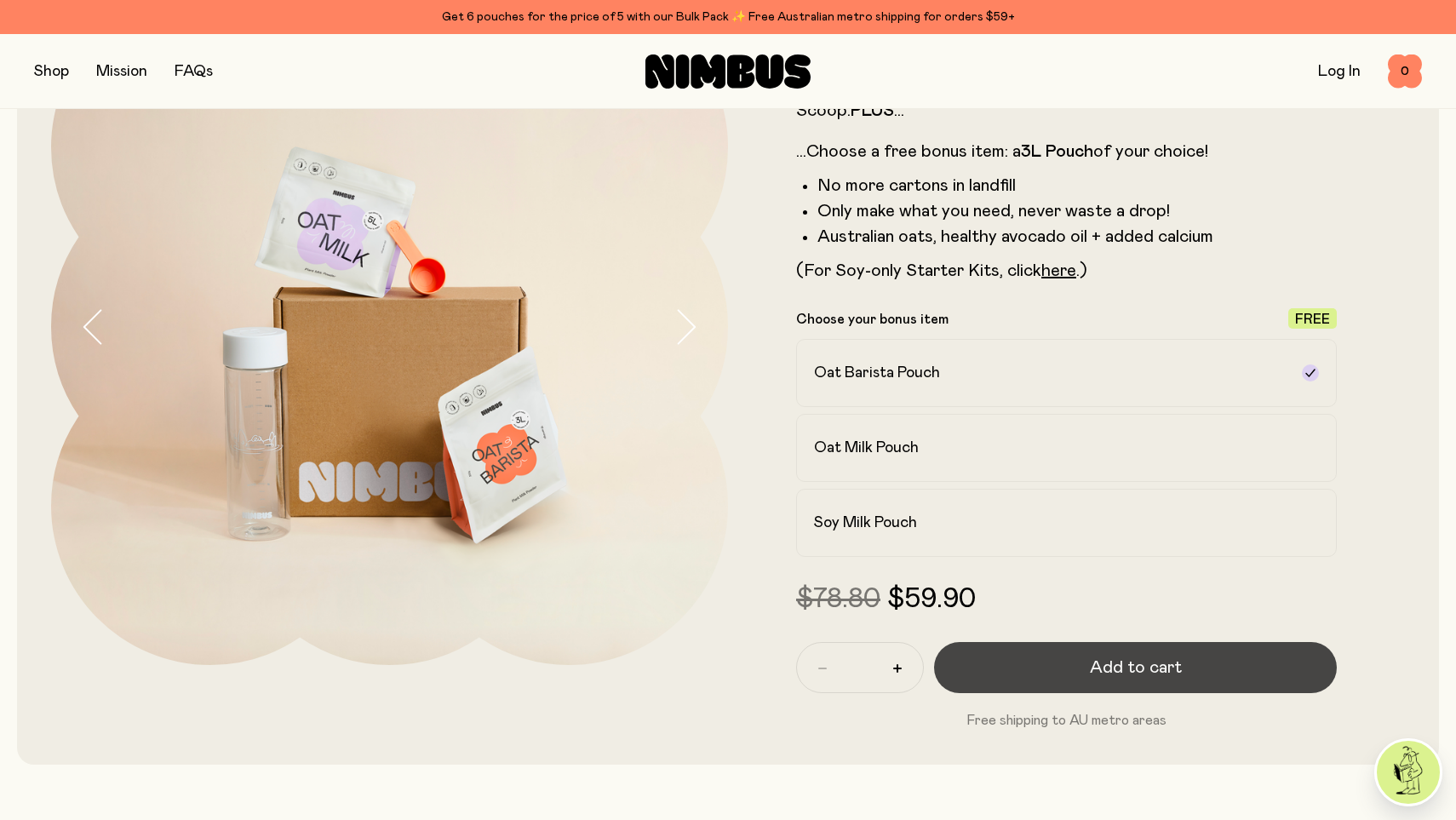
click at [1053, 663] on button "Add to cart" at bounding box center [1136, 667] width 403 height 51
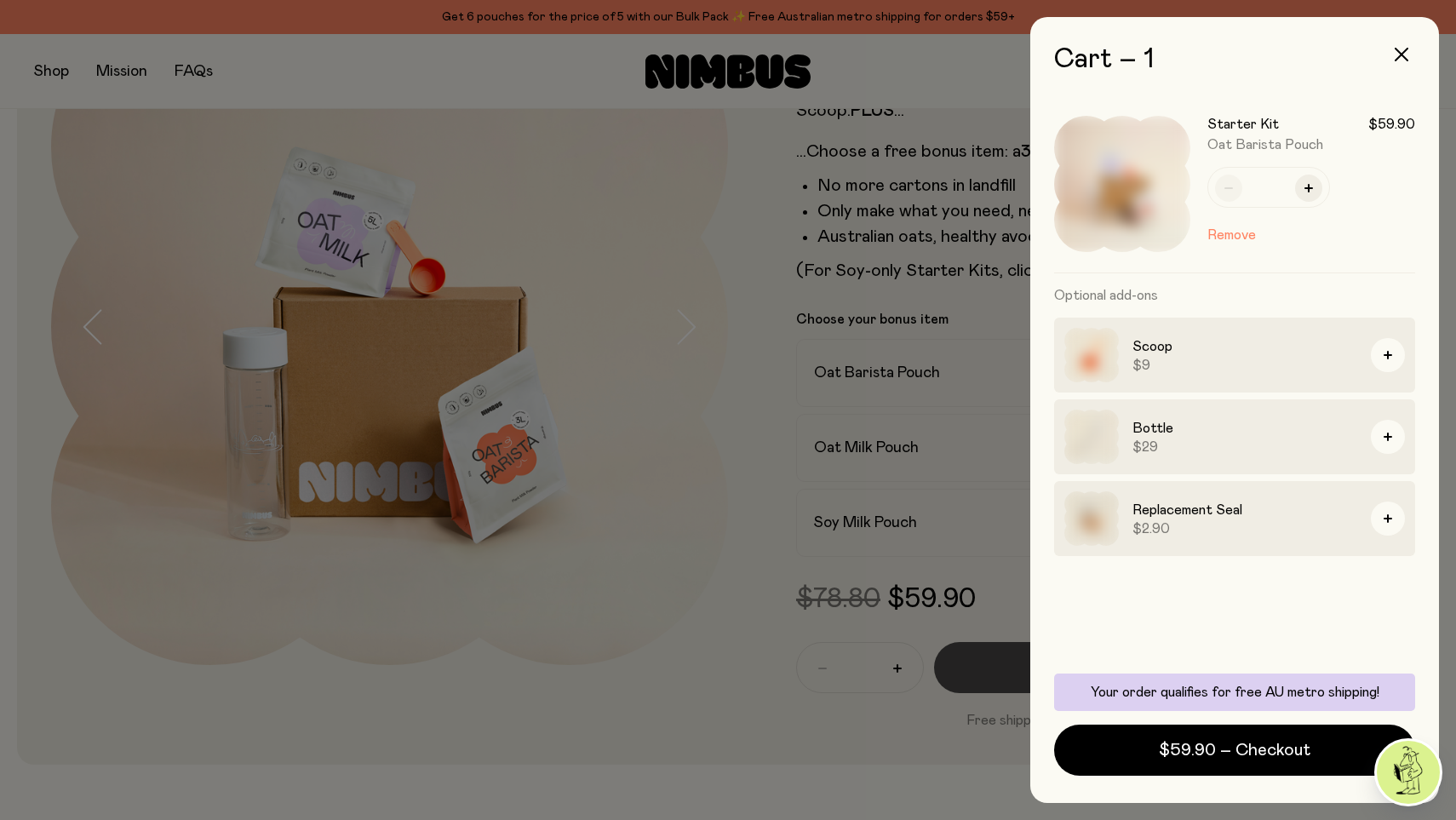
scroll to position [0, 0]
click at [1406, 45] on button "button" at bounding box center [1401, 54] width 40 height 40
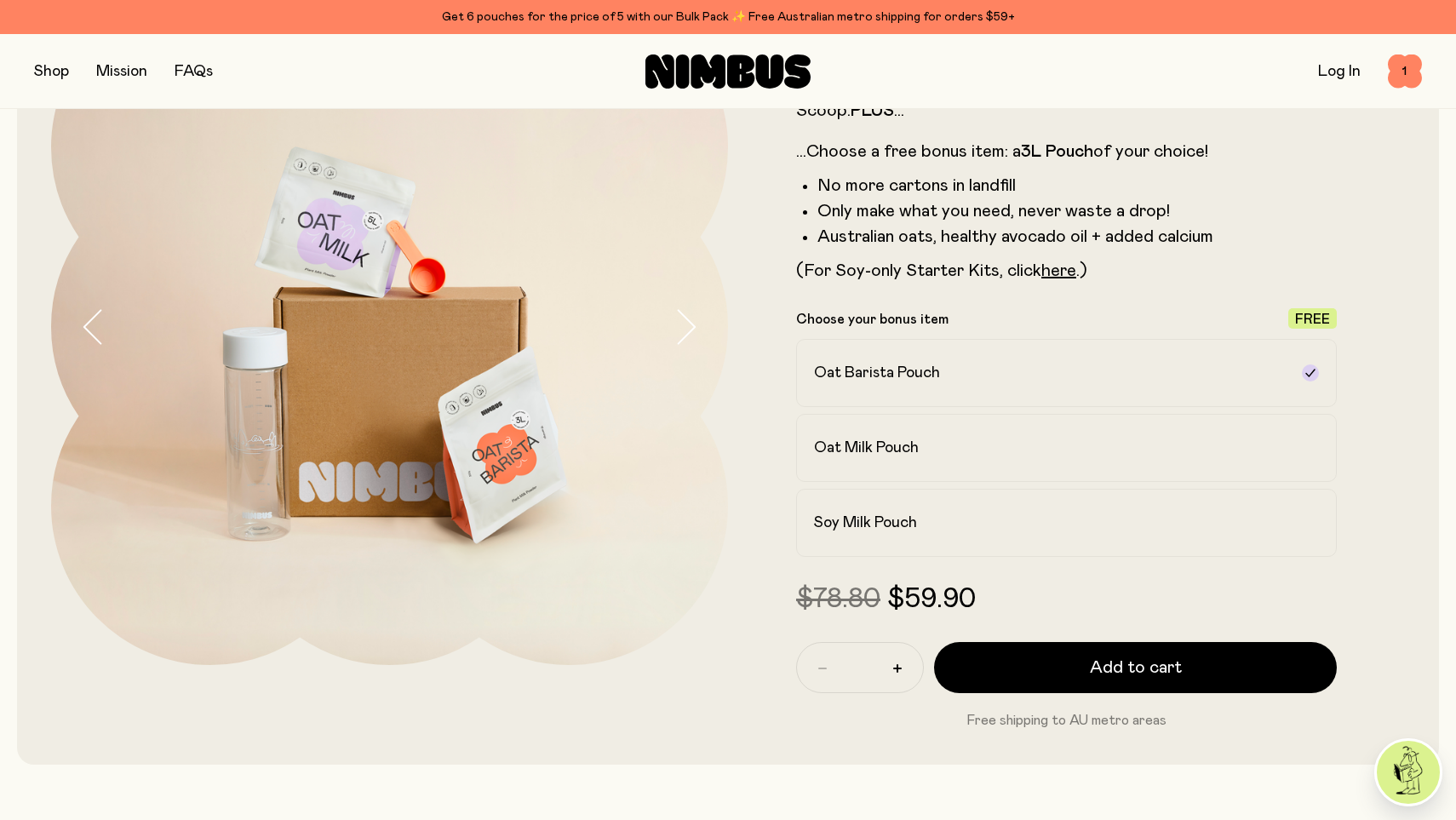
click at [62, 64] on button "button" at bounding box center [51, 71] width 35 height 24
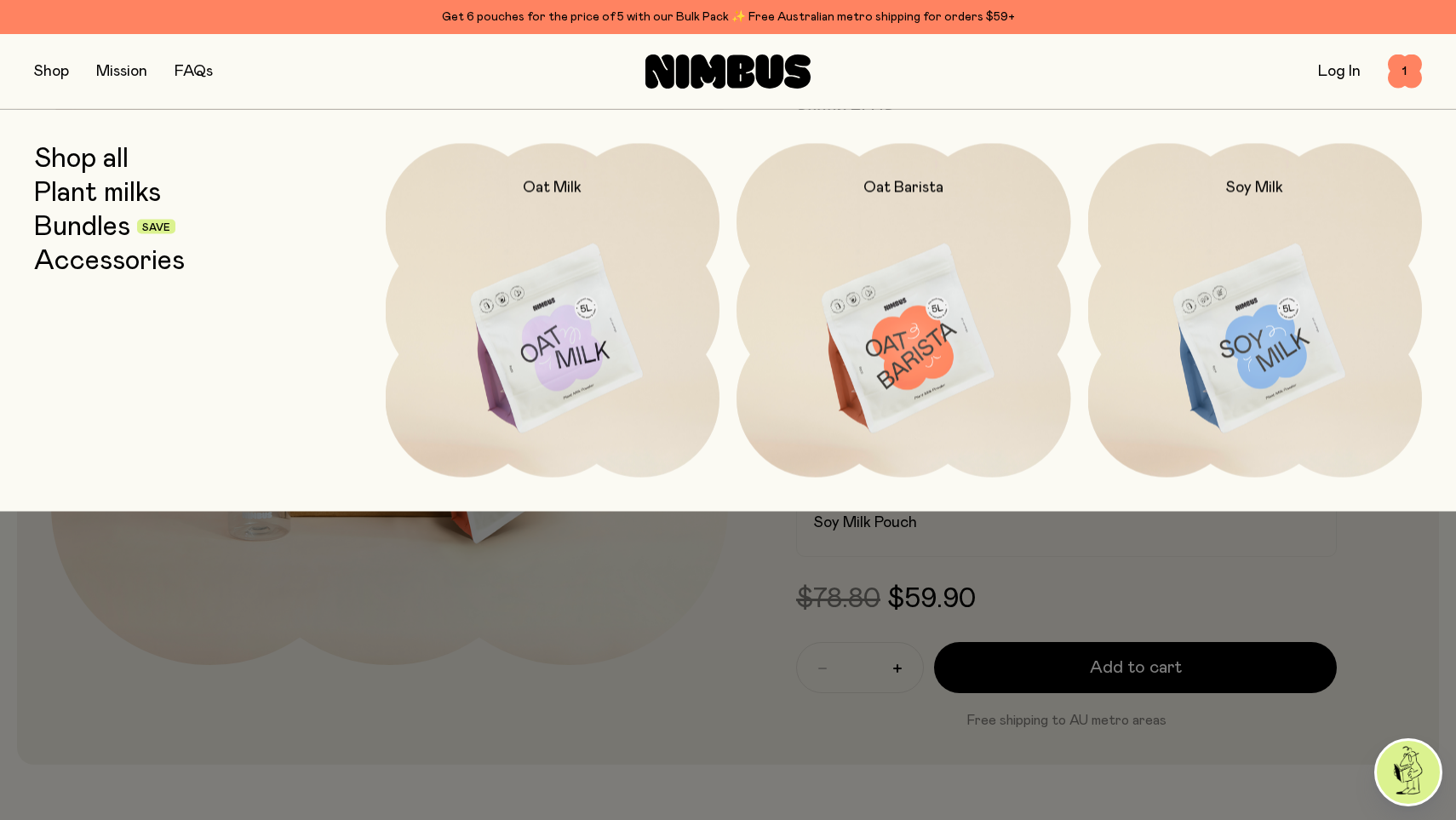
click at [93, 261] on link "Accessories" at bounding box center [109, 261] width 151 height 31
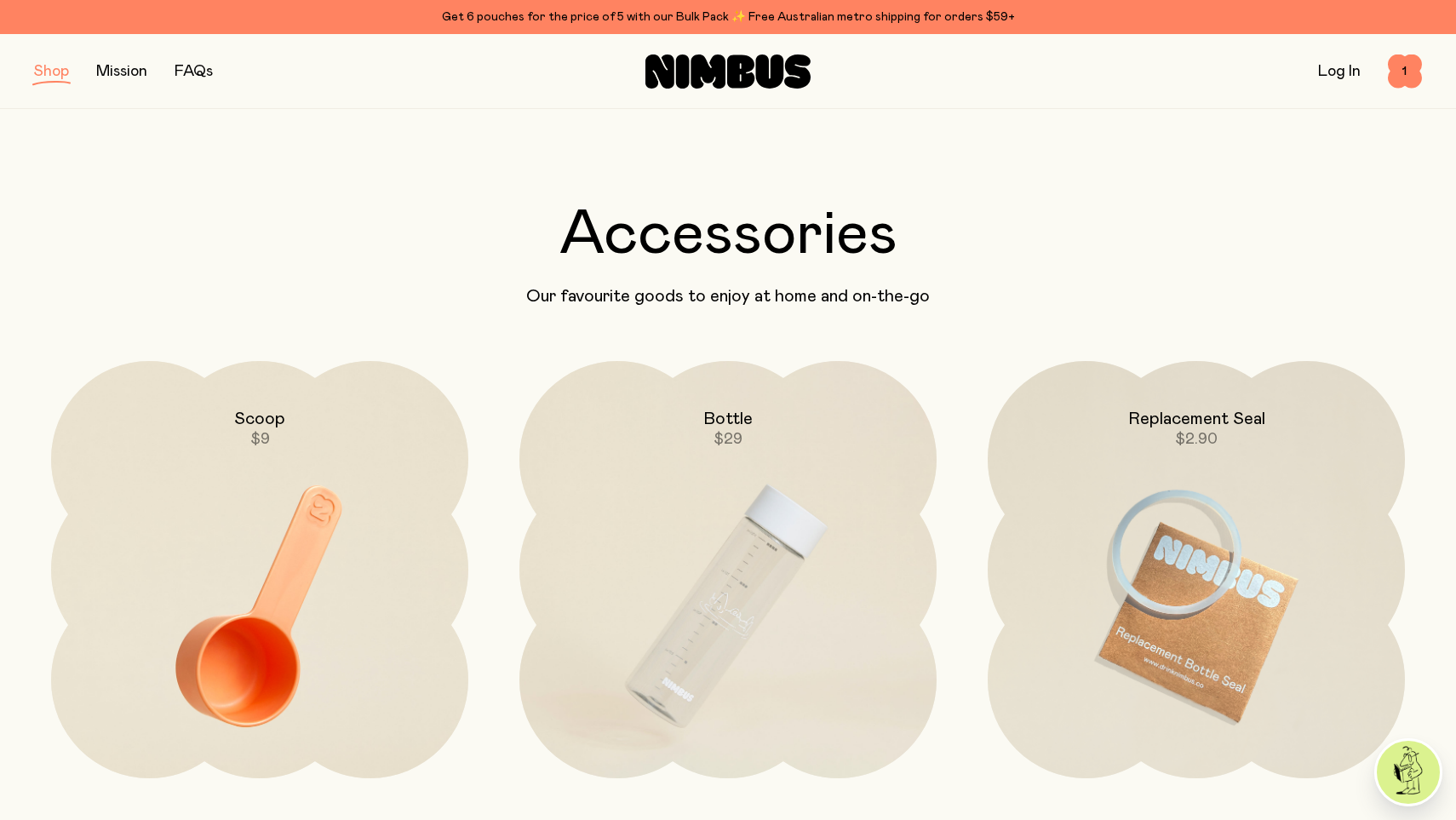
click at [46, 74] on button "button" at bounding box center [51, 71] width 35 height 24
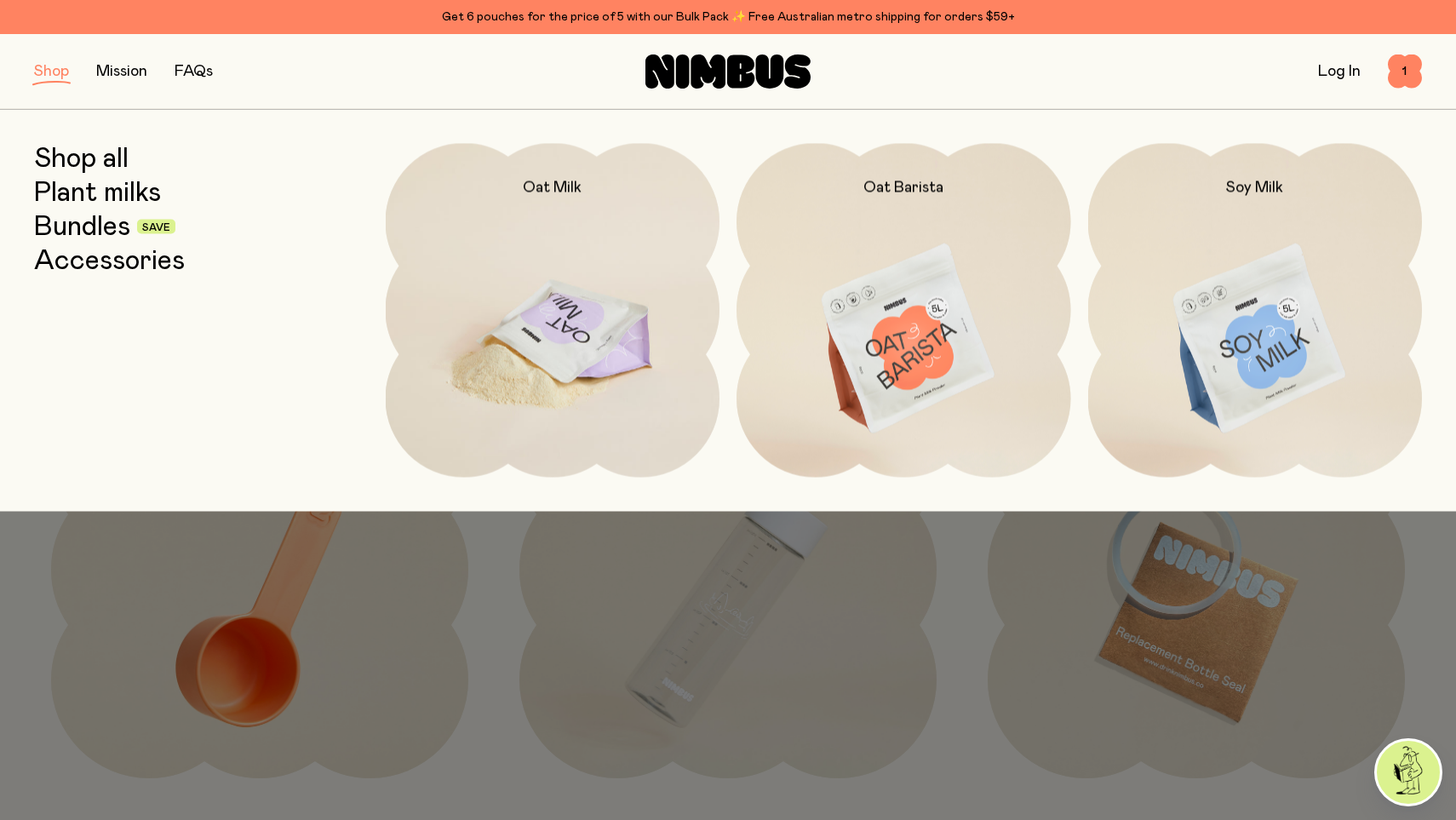
click at [541, 332] on img at bounding box center [553, 339] width 335 height 393
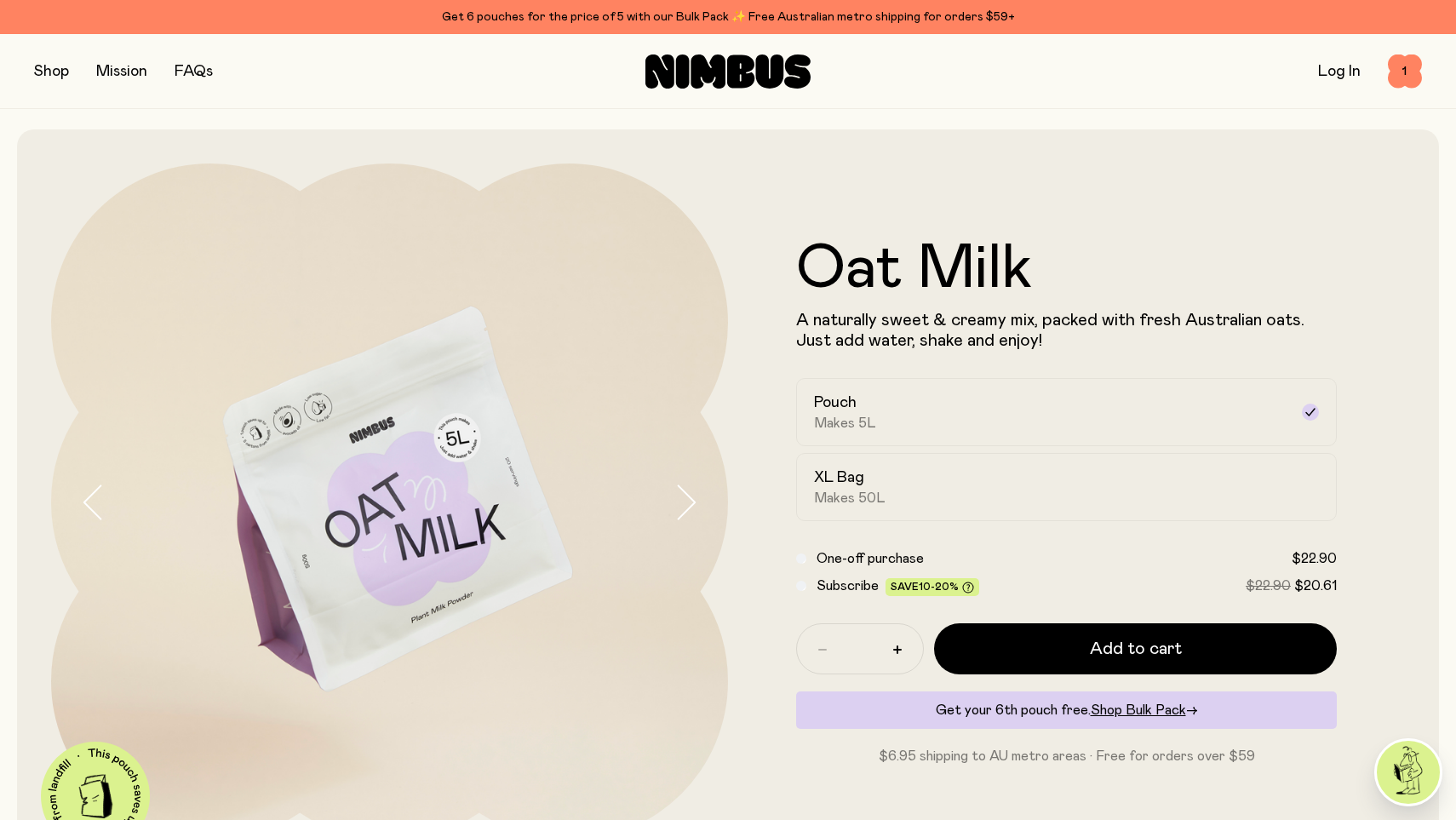
click at [49, 70] on button "button" at bounding box center [51, 71] width 35 height 24
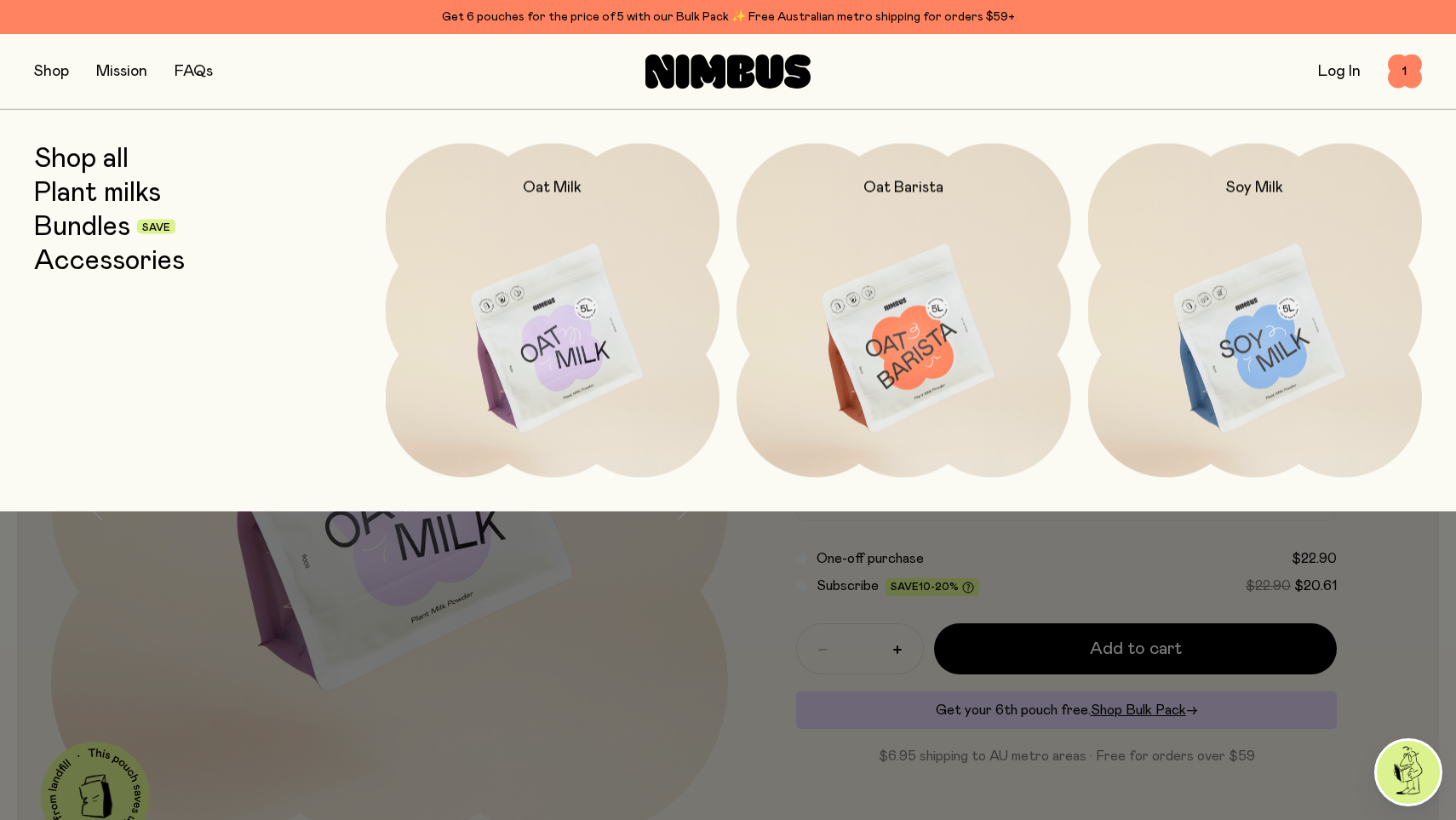
click at [103, 228] on link "Bundles" at bounding box center [82, 226] width 96 height 31
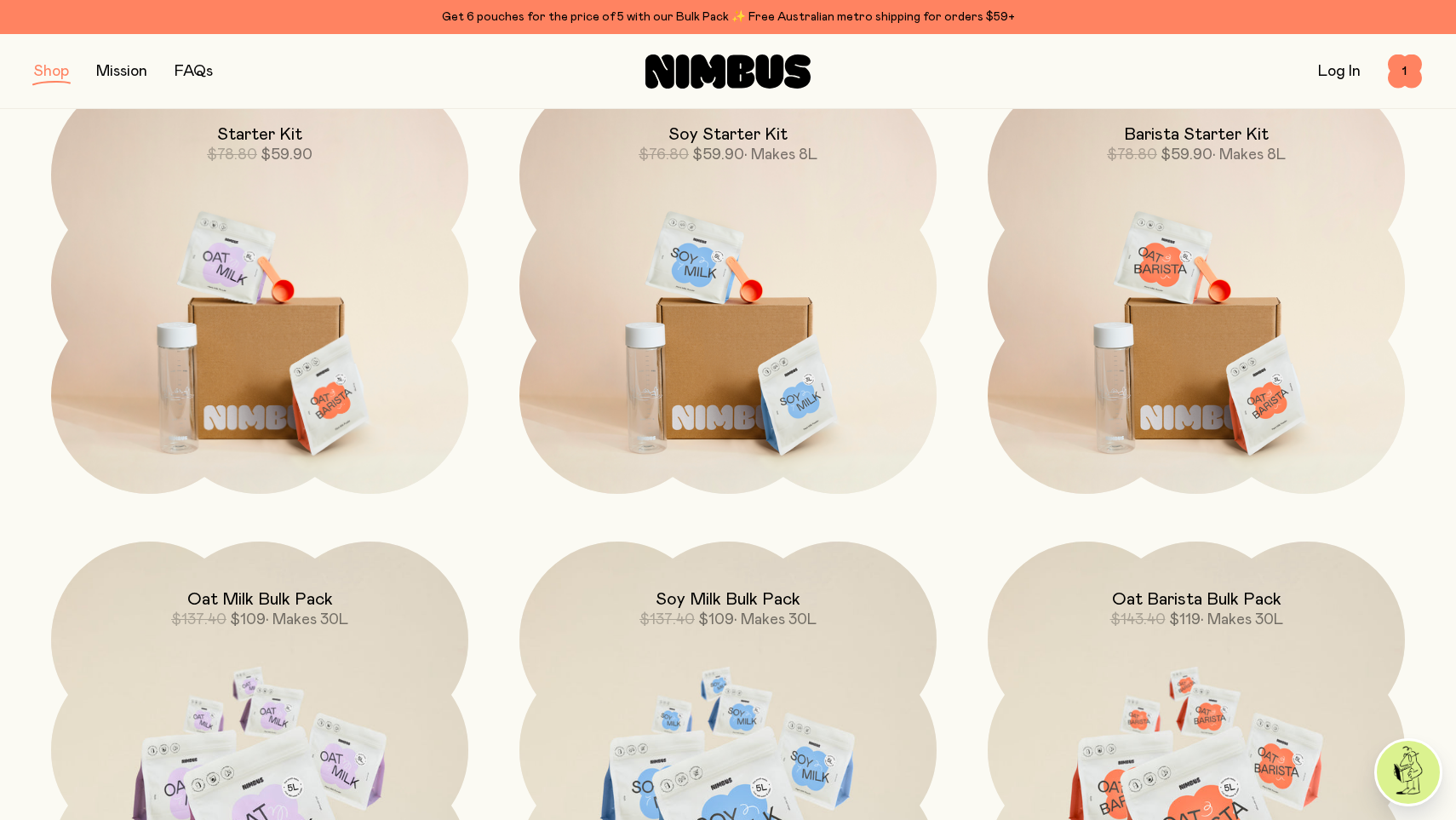
scroll to position [192, 0]
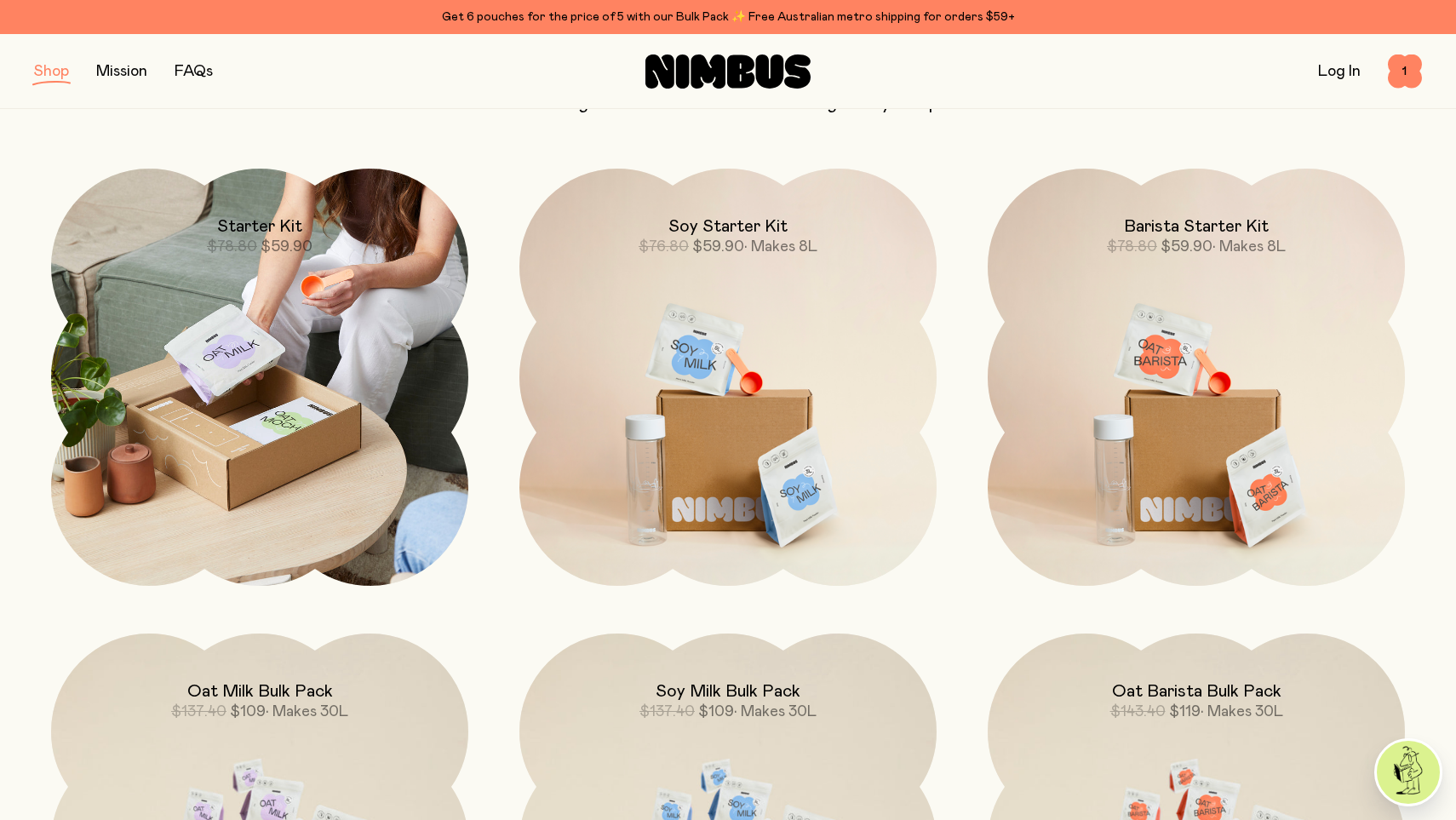
click at [317, 393] on img at bounding box center [259, 377] width 417 height 417
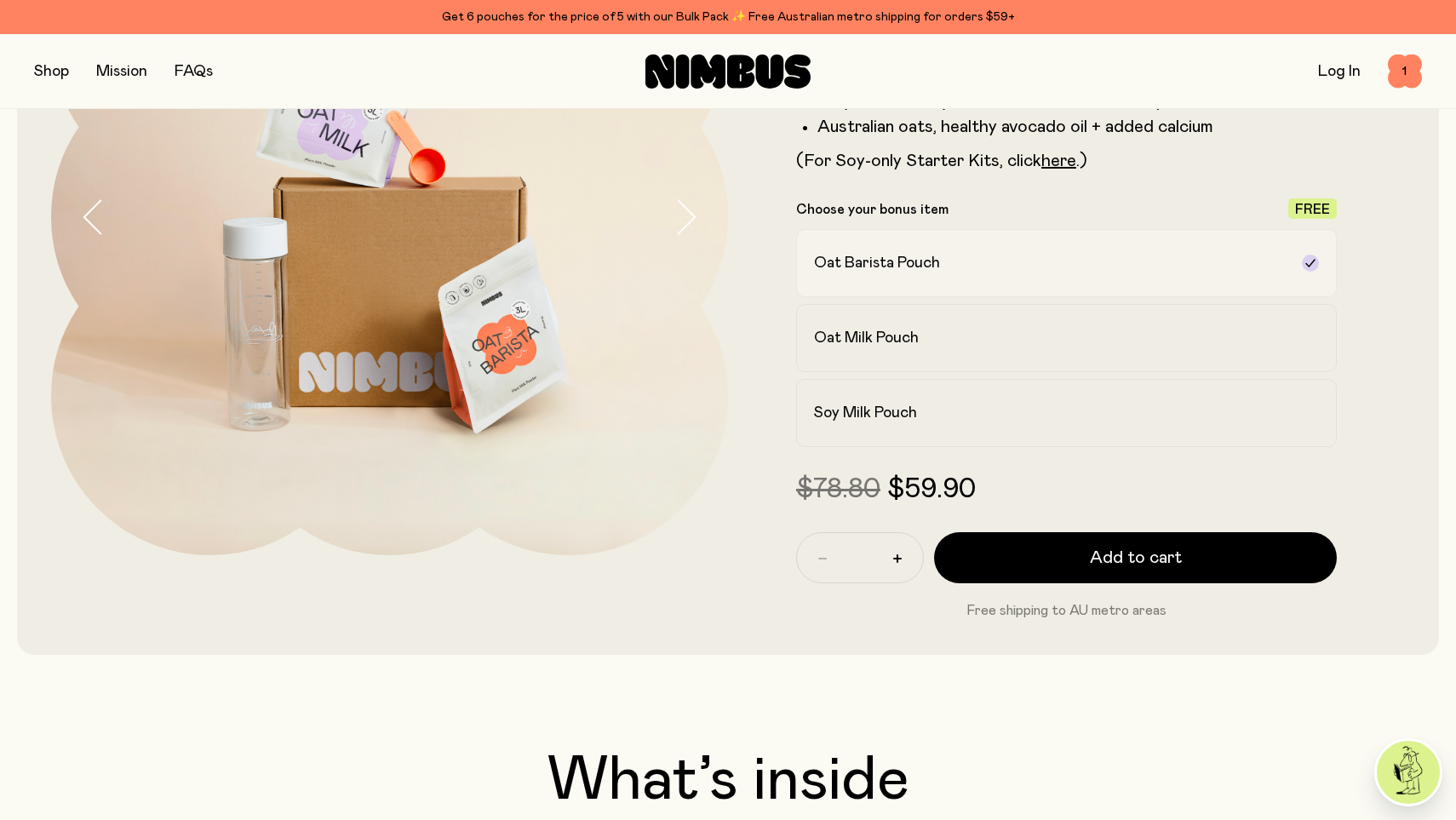
scroll to position [284, 0]
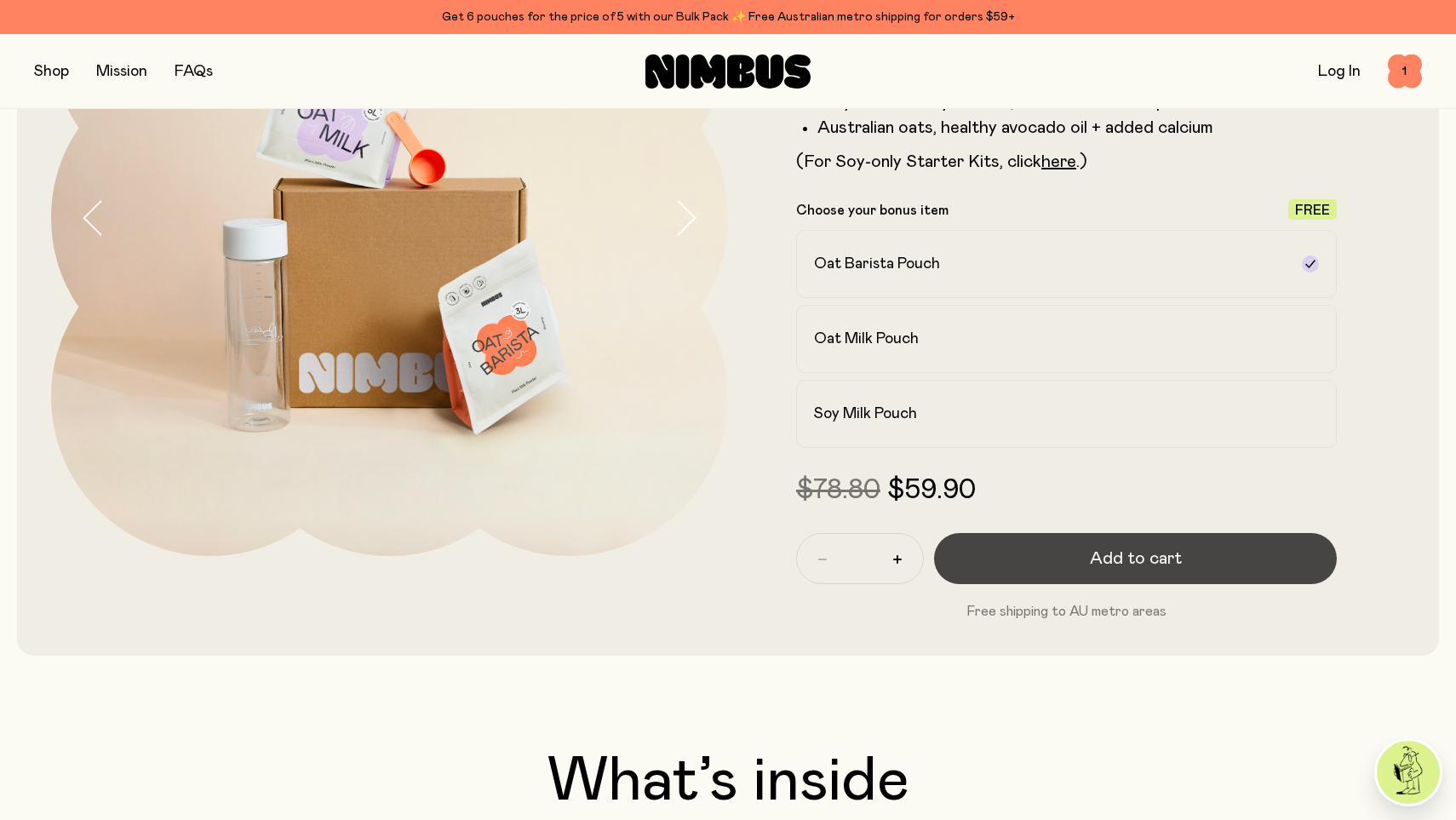
click at [1057, 559] on button "Add to cart" at bounding box center [1136, 558] width 403 height 51
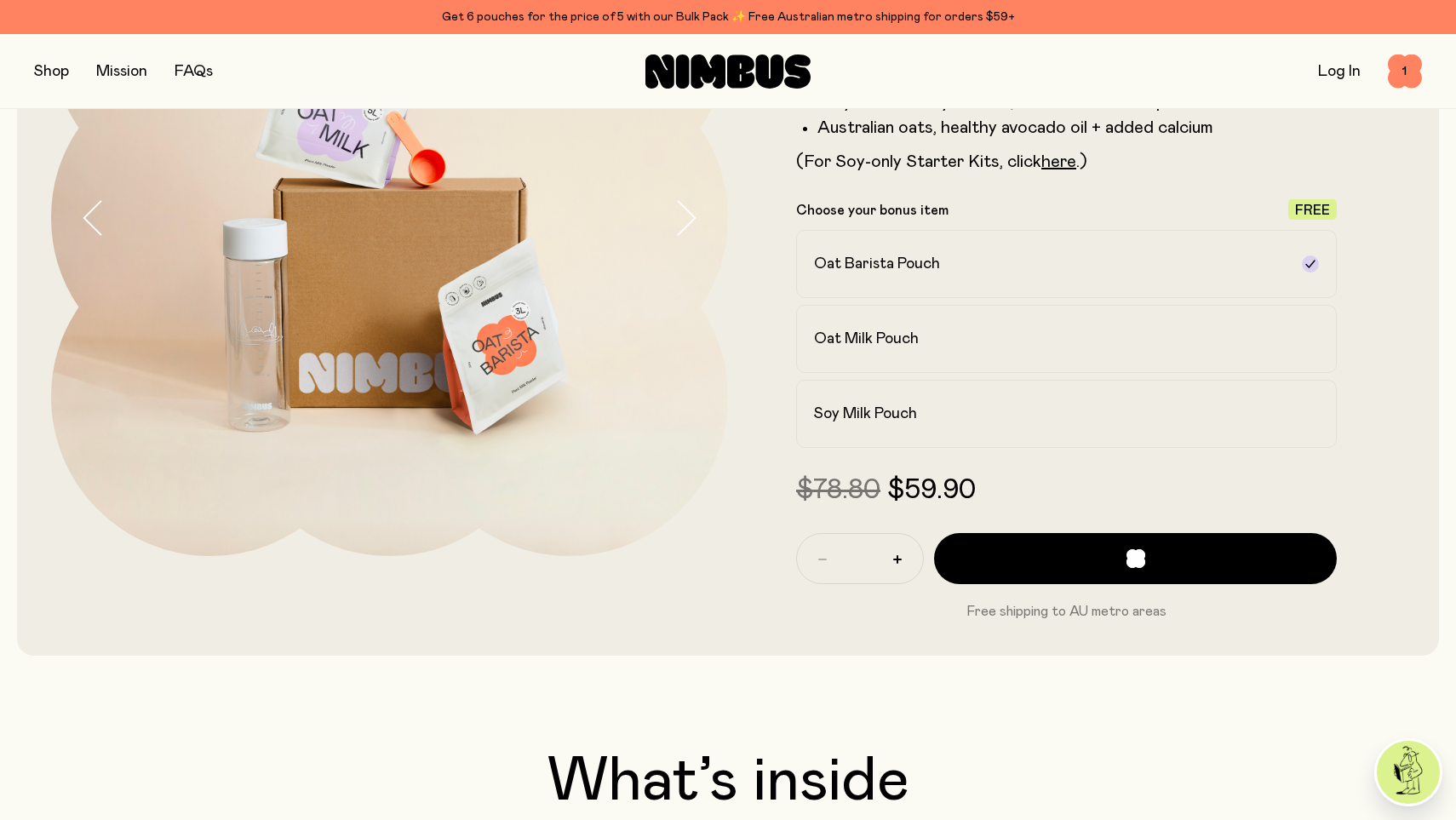
scroll to position [0, 0]
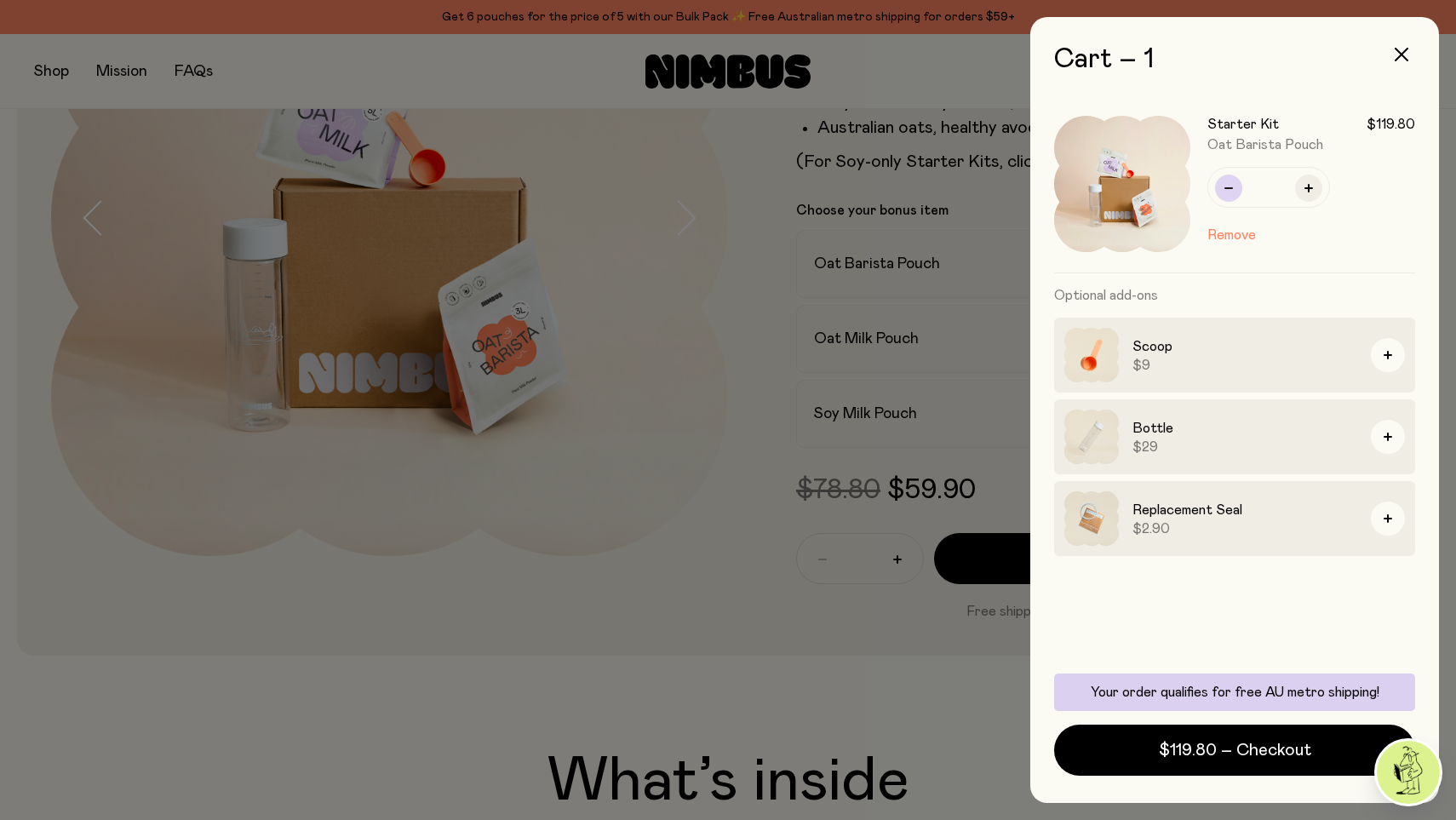
click at [1228, 192] on icon "button" at bounding box center [1228, 187] width 8 height 8
type input "*"
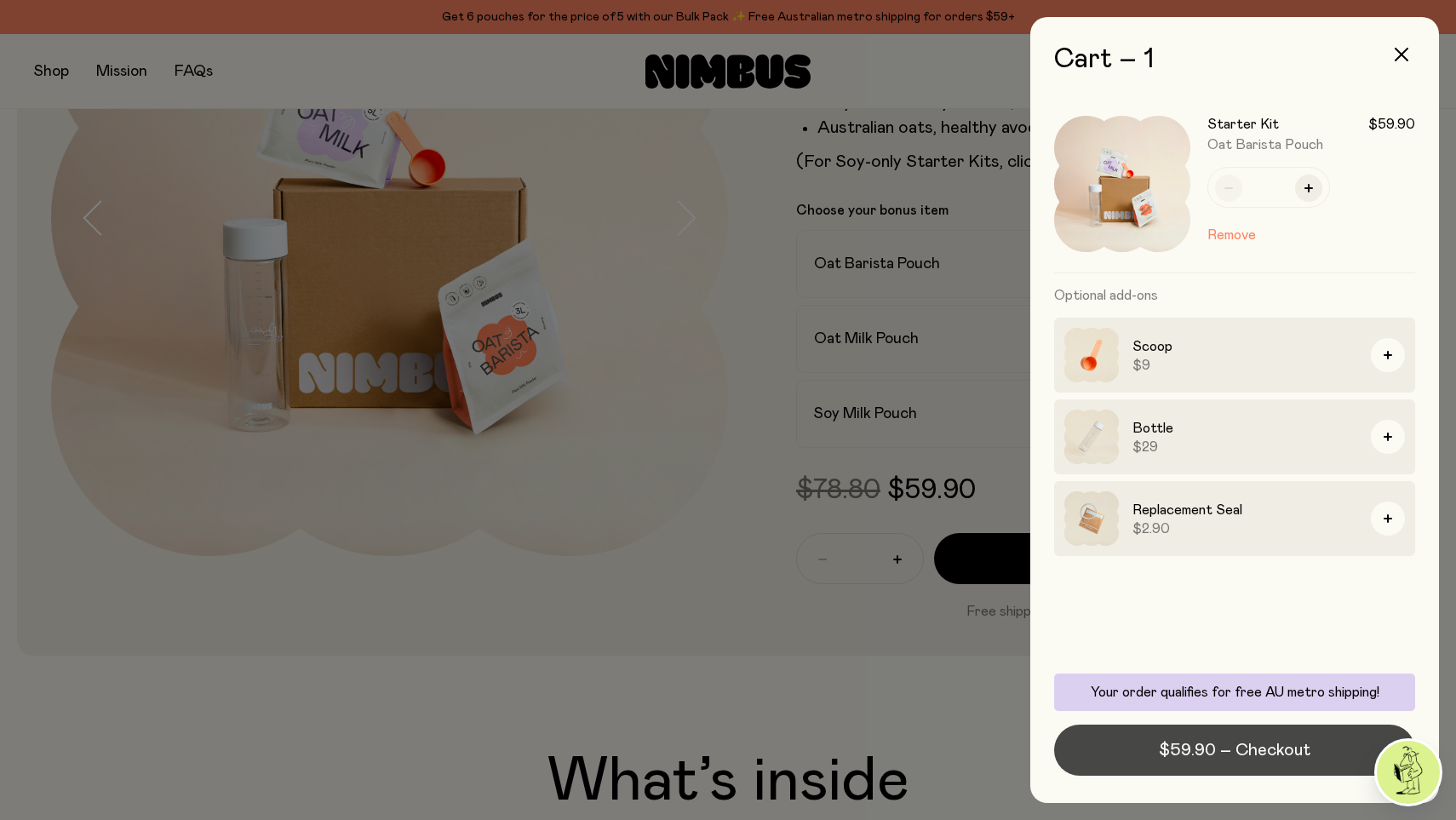
click at [1221, 749] on span "$59.90 – Checkout" at bounding box center [1234, 749] width 152 height 24
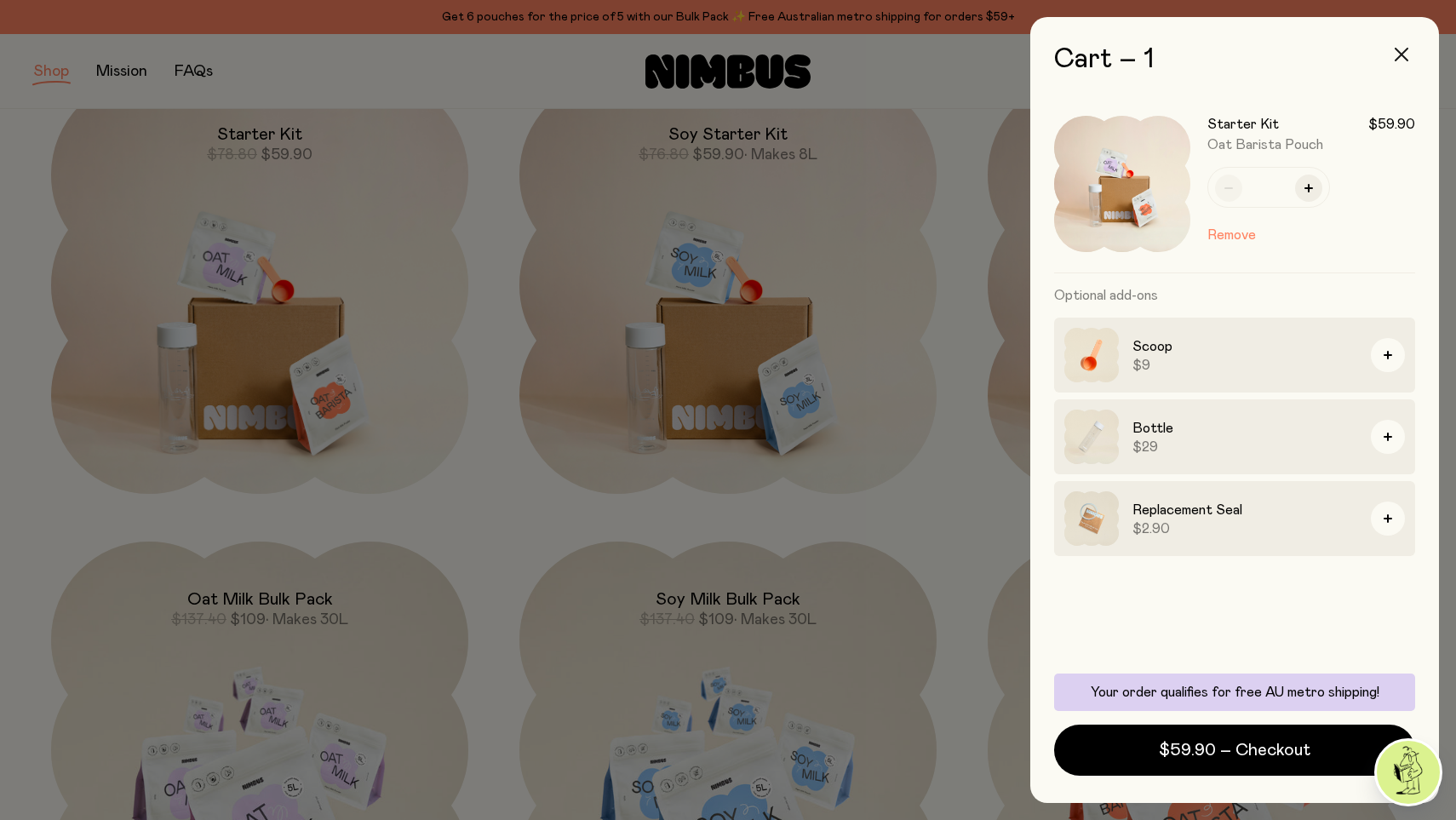
click at [1408, 53] on icon "button" at bounding box center [1401, 55] width 13 height 13
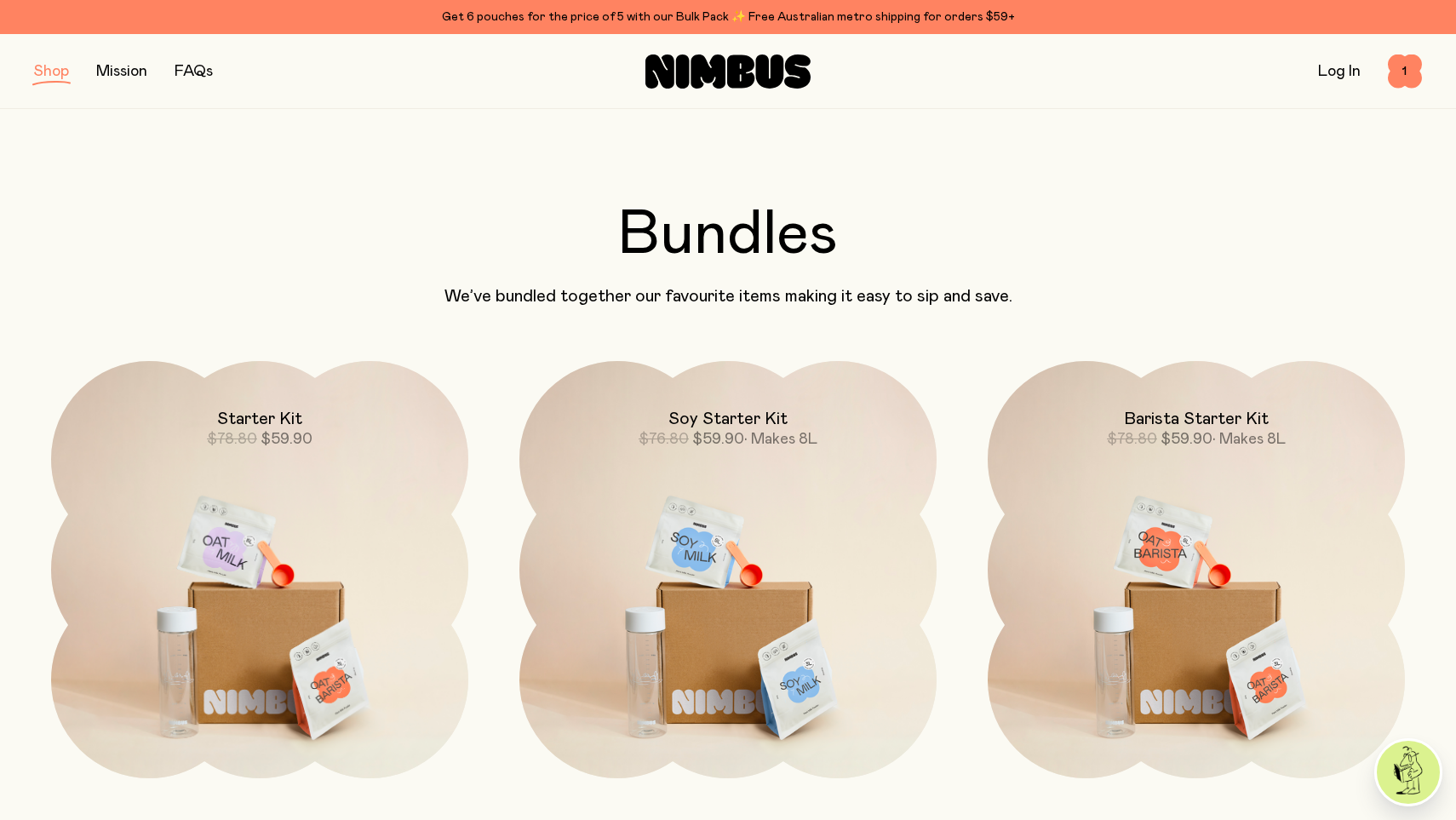
scroll to position [284, 0]
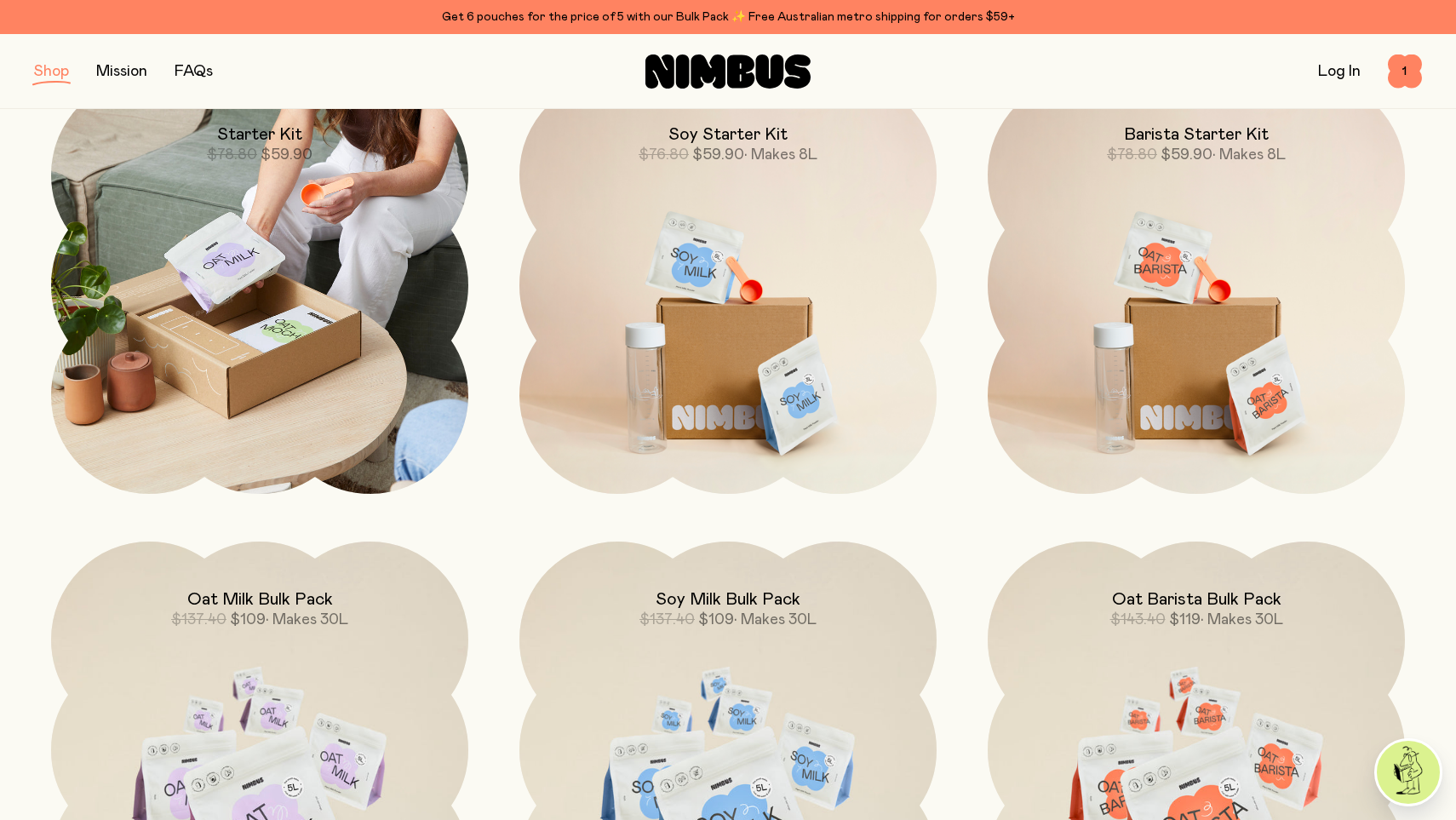
click at [349, 270] on img at bounding box center [259, 284] width 417 height 417
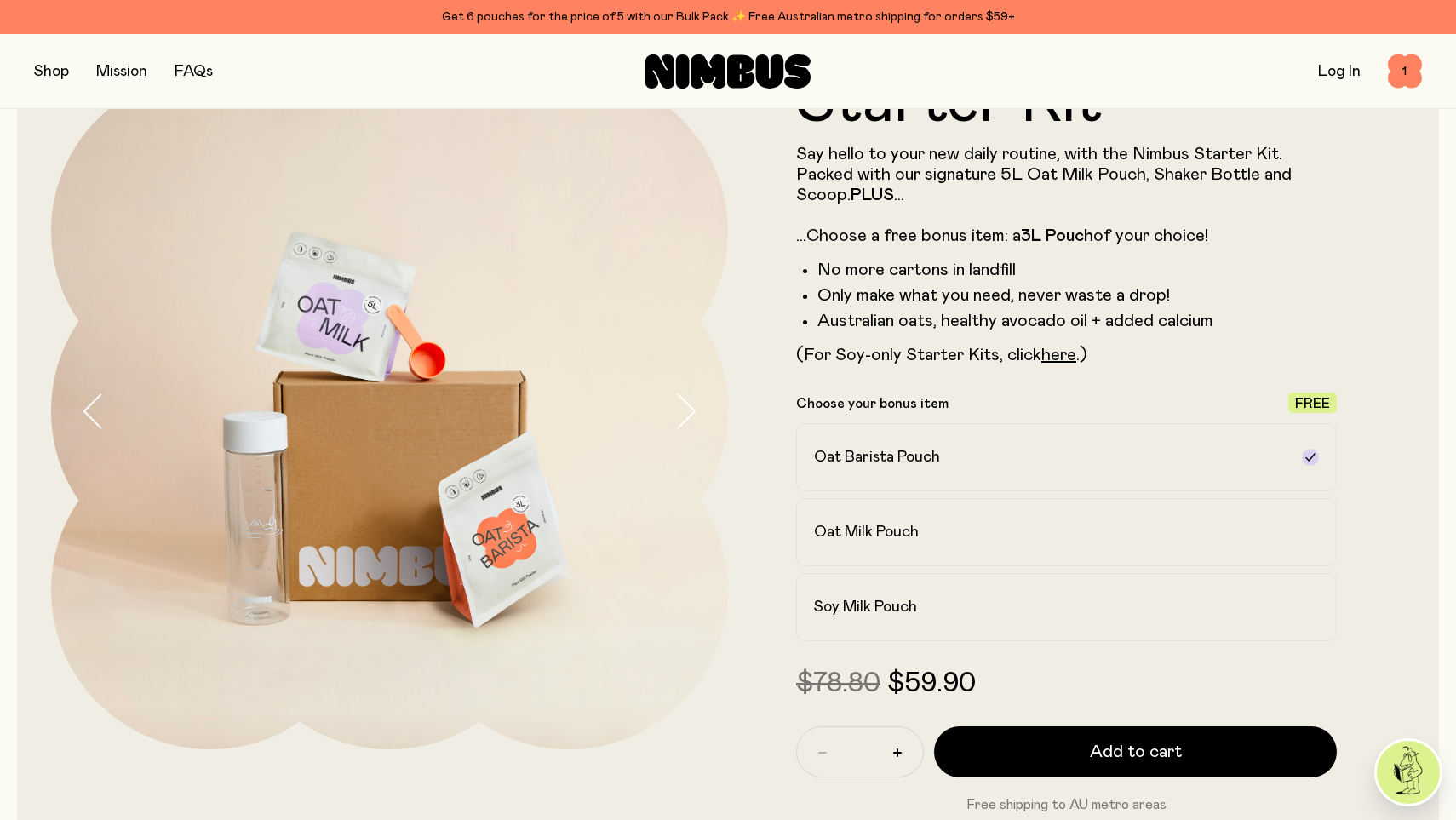
scroll to position [93, 0]
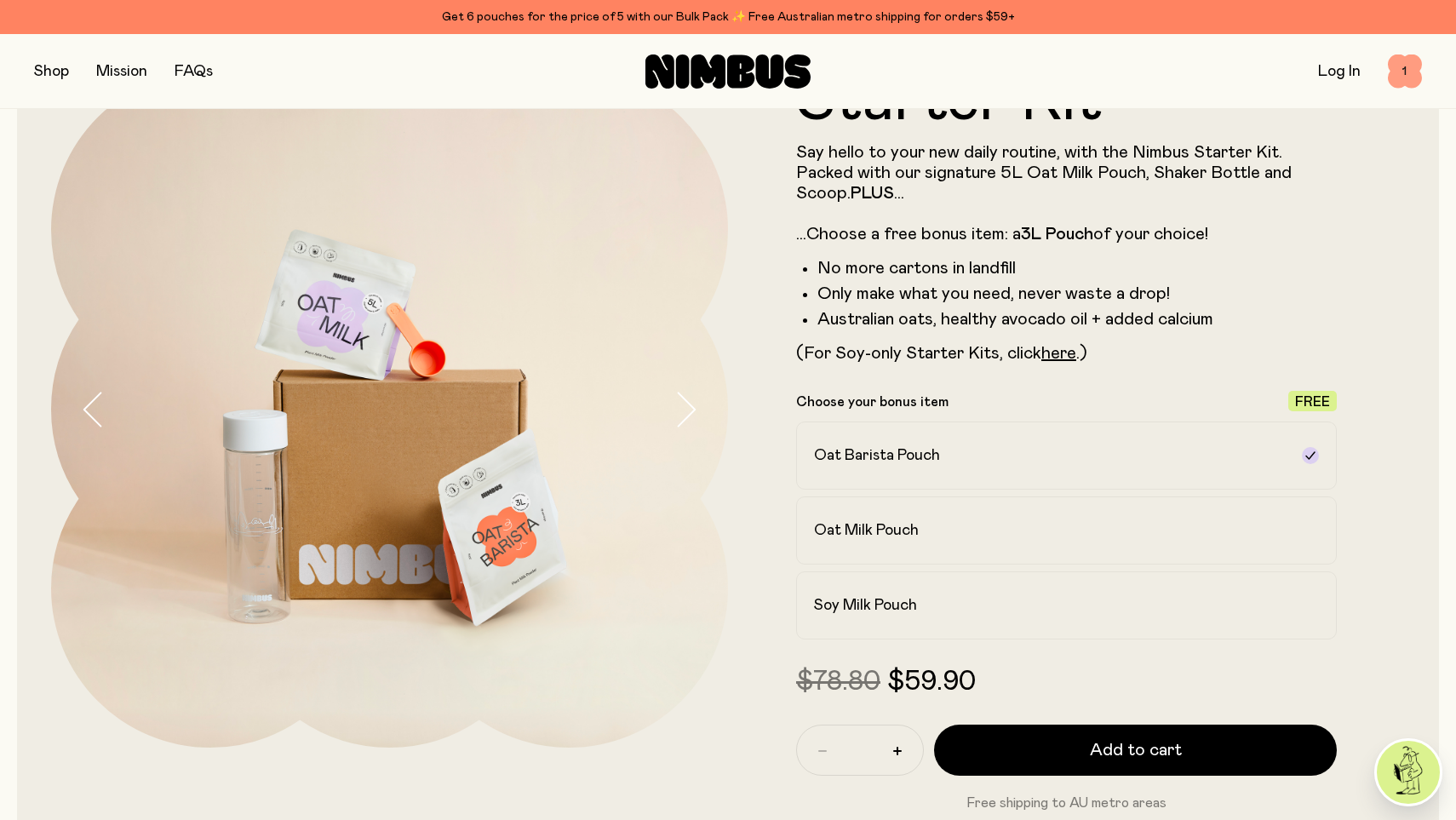
click at [1410, 77] on span "1" at bounding box center [1405, 72] width 34 height 34
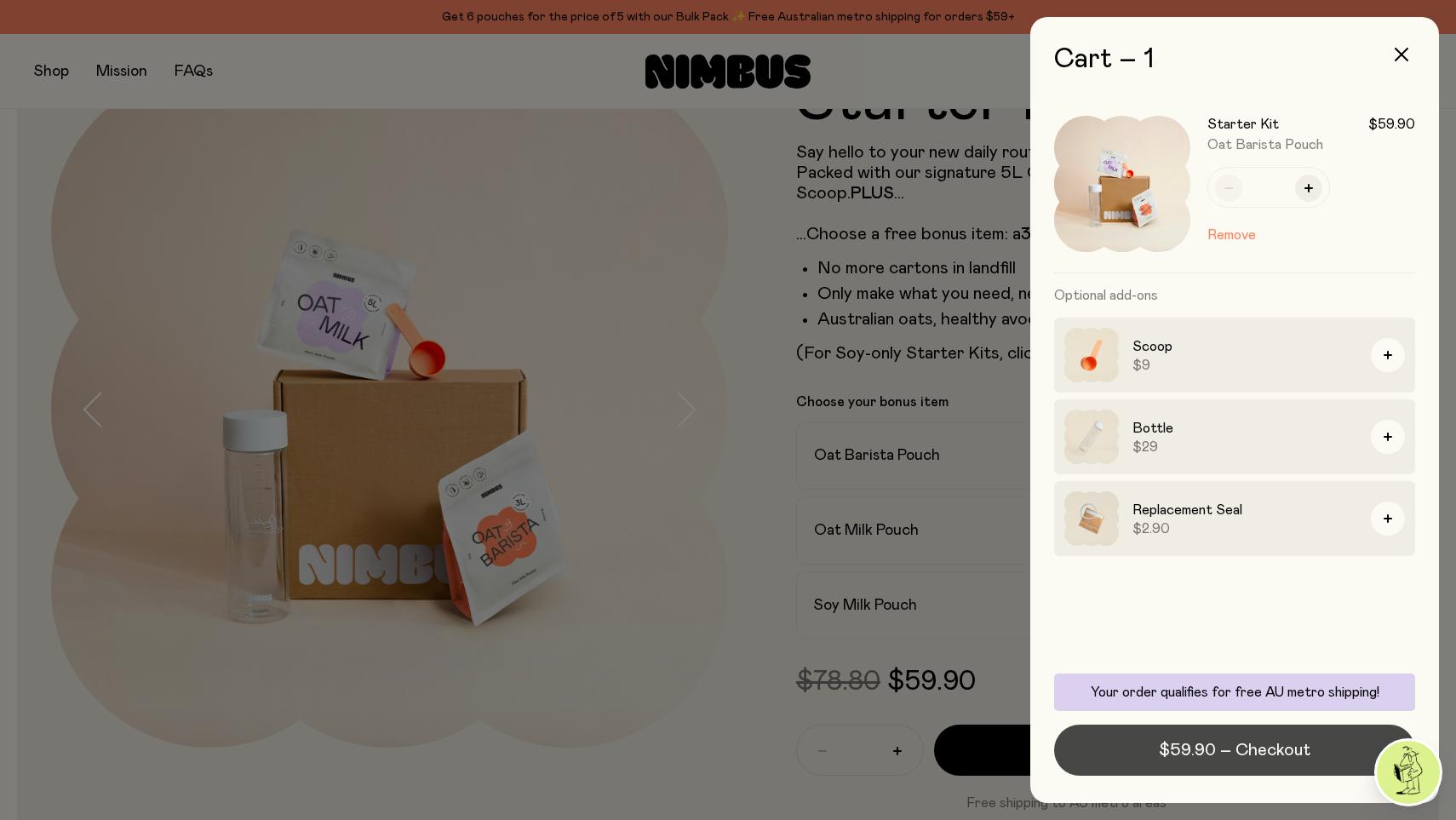
click at [1192, 748] on span "$59.90 – Checkout" at bounding box center [1234, 749] width 152 height 24
